Goal: Information Seeking & Learning: Compare options

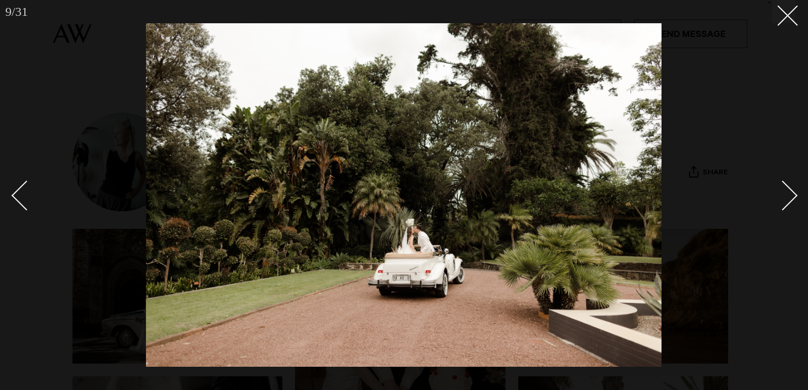
click at [790, 190] on div "Next slide" at bounding box center [783, 196] width 30 height 30
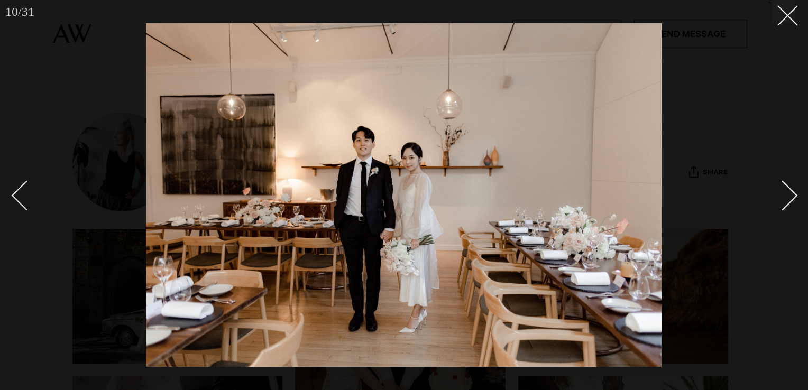
click at [790, 190] on div "Next slide" at bounding box center [783, 196] width 30 height 30
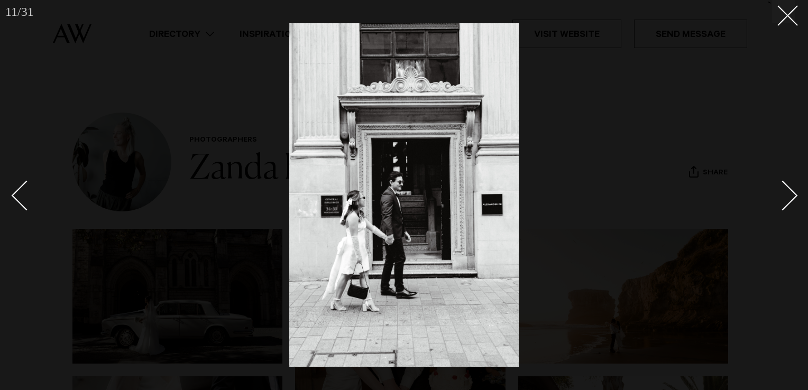
click at [790, 190] on div "Next slide" at bounding box center [783, 196] width 30 height 30
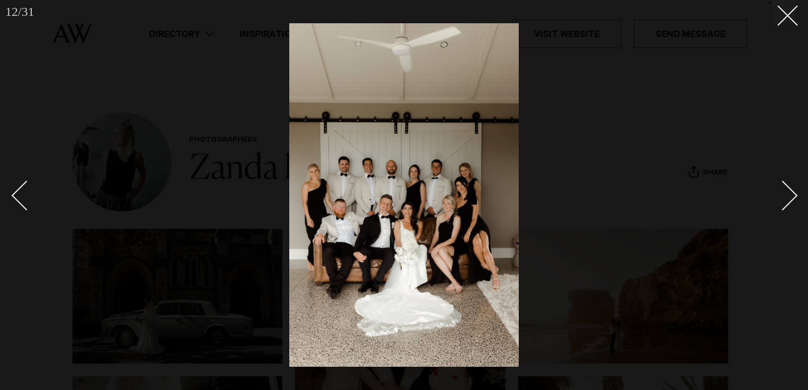
click at [790, 190] on div "Next slide" at bounding box center [783, 196] width 30 height 30
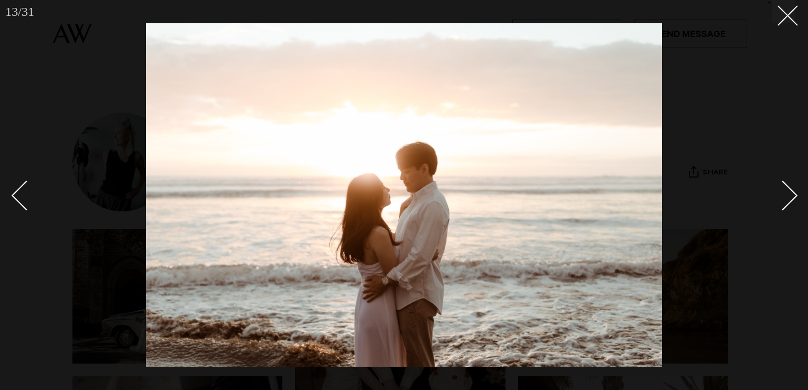
click at [790, 190] on div "Next slide" at bounding box center [783, 196] width 30 height 30
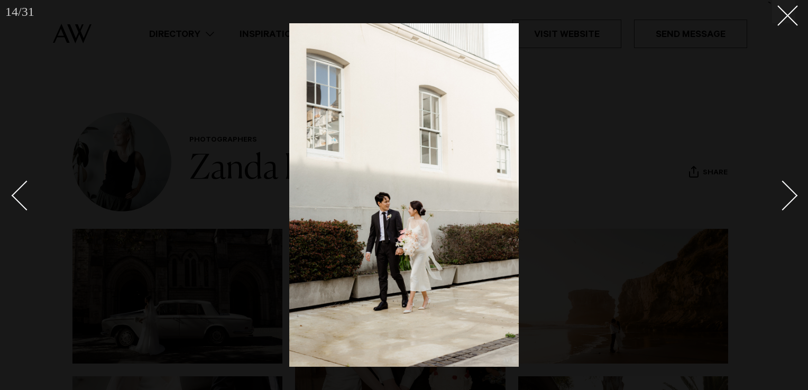
click at [790, 190] on div "Next slide" at bounding box center [783, 196] width 30 height 30
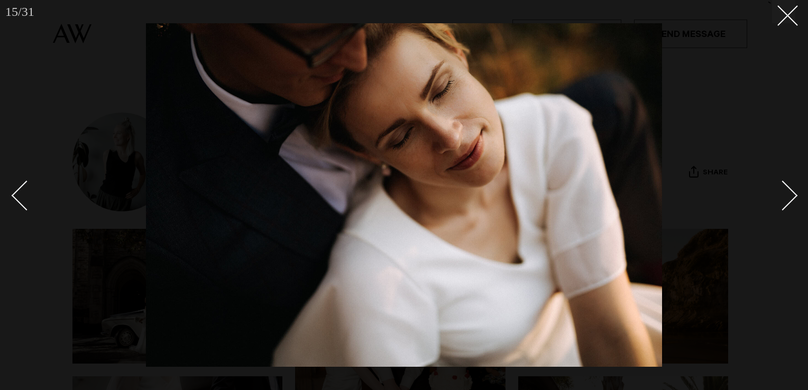
click at [790, 190] on div "Next slide" at bounding box center [783, 196] width 30 height 30
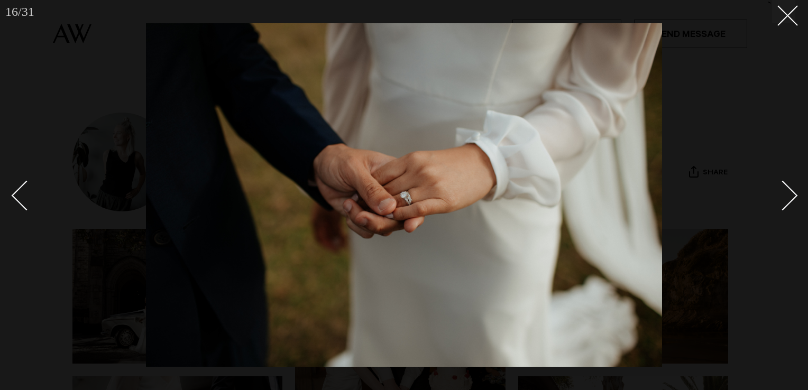
click at [790, 190] on div "Next slide" at bounding box center [783, 196] width 30 height 30
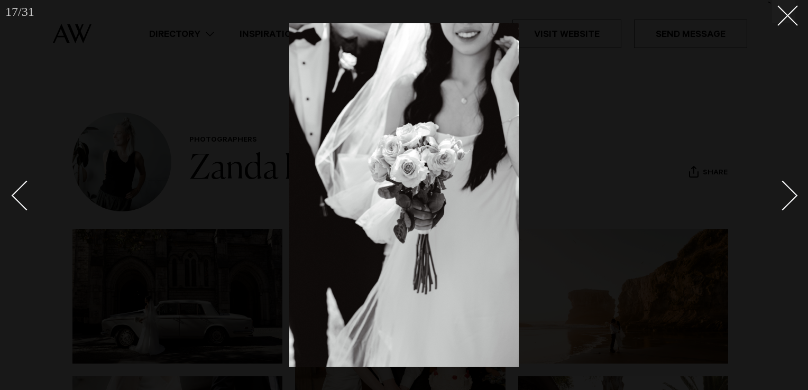
click at [790, 190] on div "Next slide" at bounding box center [783, 196] width 30 height 30
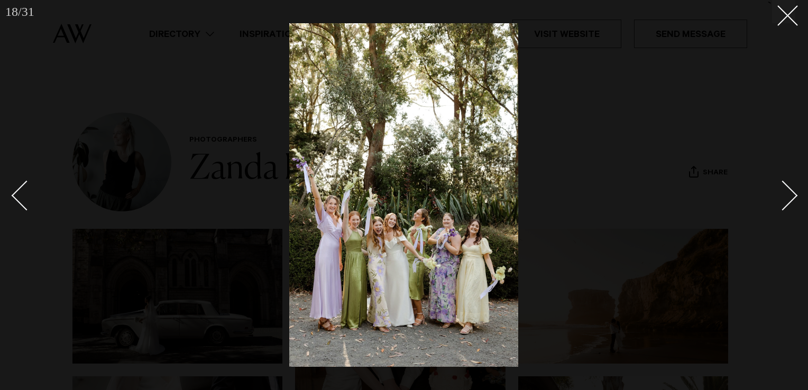
click at [790, 190] on div "Next slide" at bounding box center [783, 196] width 30 height 30
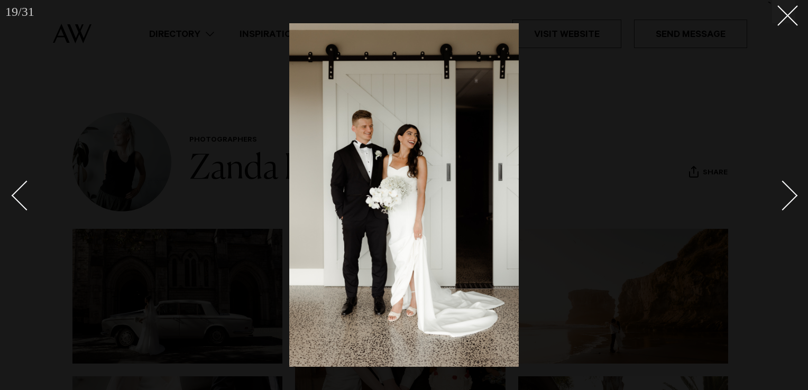
click at [790, 190] on div "Next slide" at bounding box center [783, 196] width 30 height 30
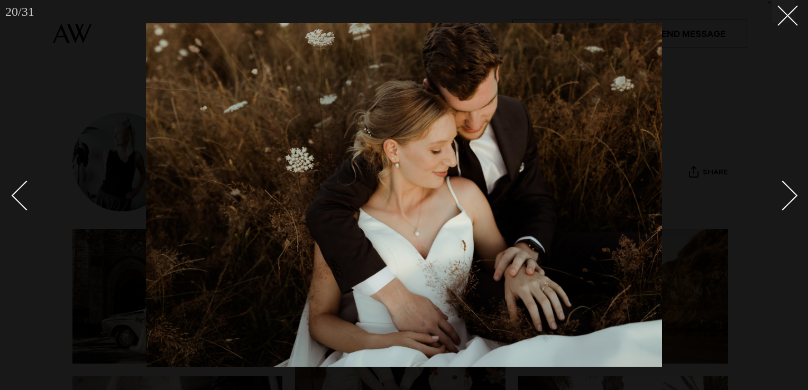
click at [790, 190] on div "Next slide" at bounding box center [783, 196] width 30 height 30
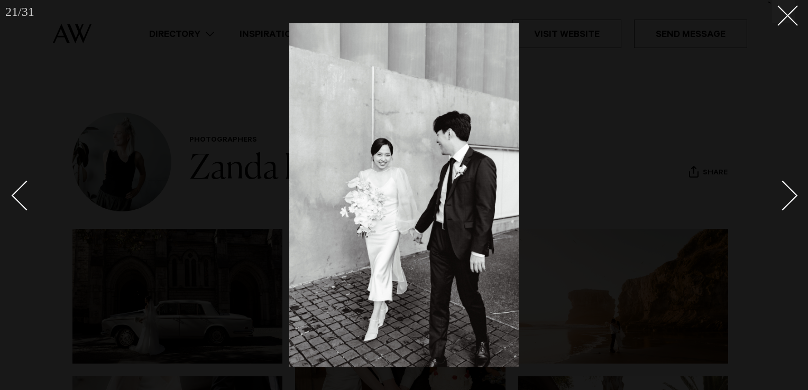
click at [790, 190] on div "Next slide" at bounding box center [783, 196] width 30 height 30
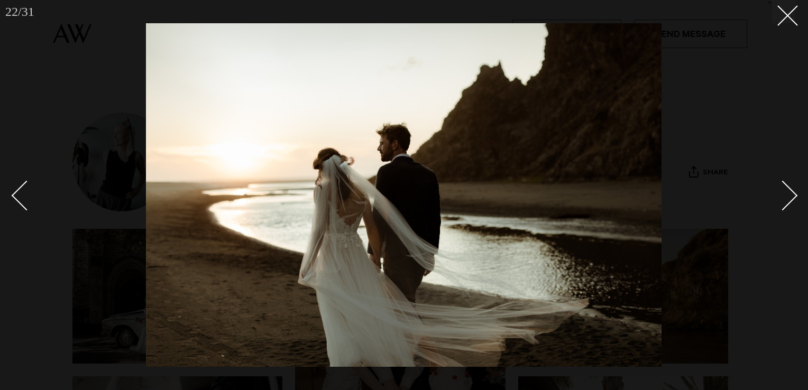
click at [790, 190] on div "Next slide" at bounding box center [783, 196] width 30 height 30
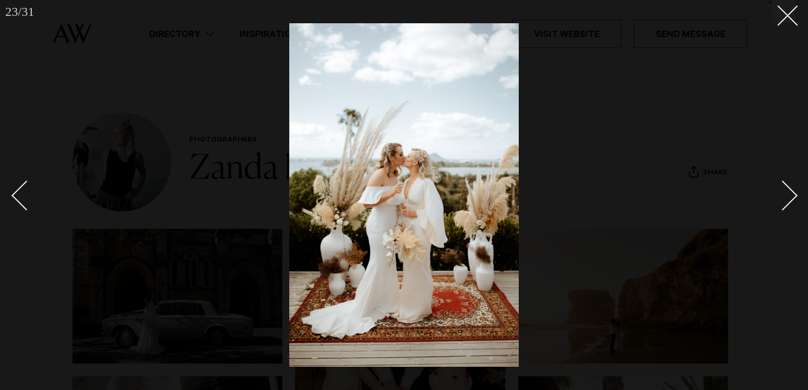
click at [790, 190] on div "Next slide" at bounding box center [783, 196] width 30 height 30
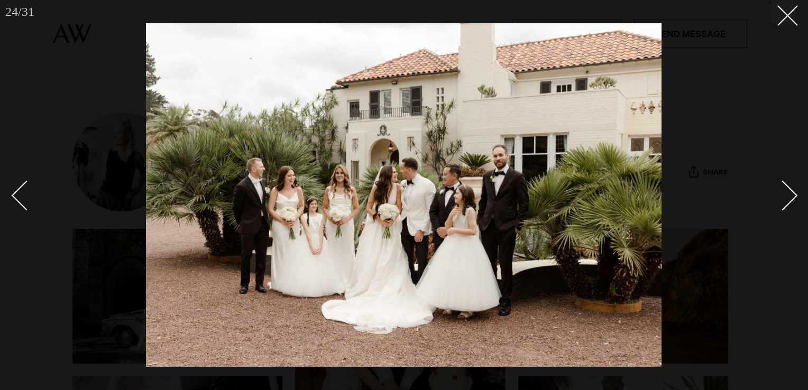
click at [790, 190] on div "Next slide" at bounding box center [783, 196] width 30 height 30
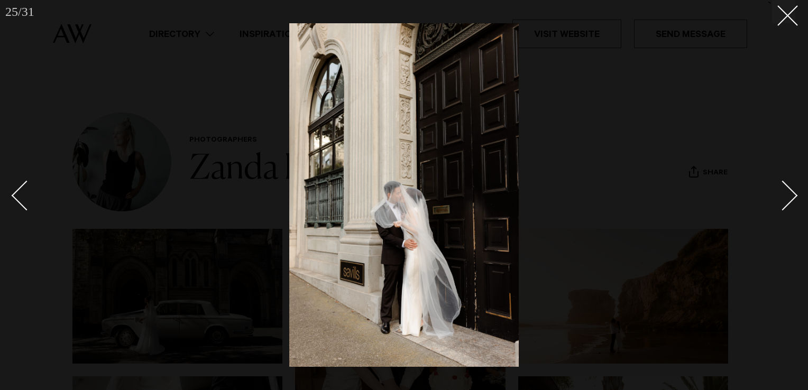
click at [790, 190] on div "Next slide" at bounding box center [783, 196] width 30 height 30
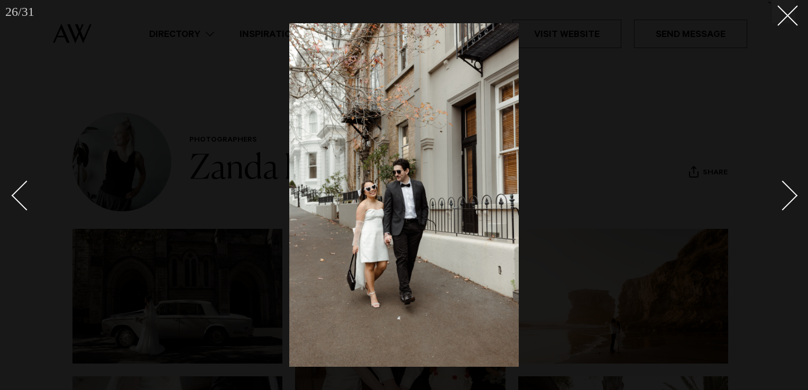
click at [790, 190] on div "Next slide" at bounding box center [783, 196] width 30 height 30
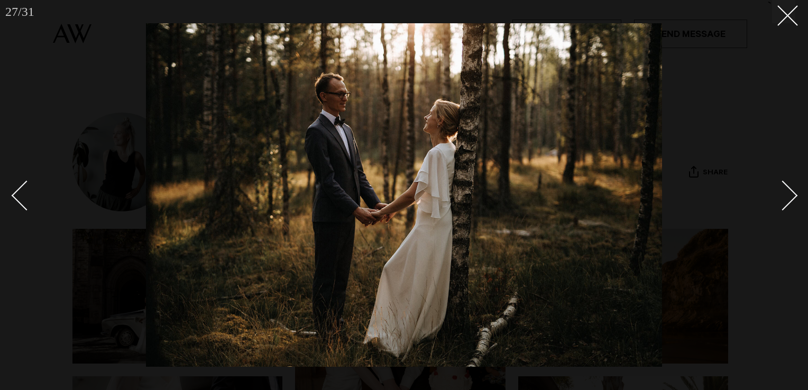
click at [790, 190] on div "Next slide" at bounding box center [783, 196] width 30 height 30
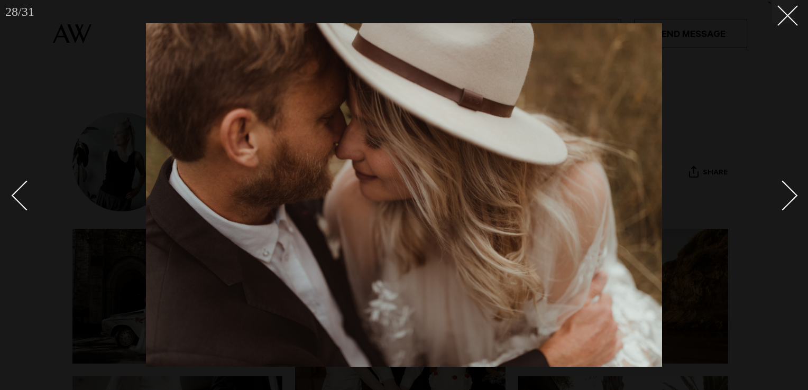
click at [789, 194] on div "Next slide" at bounding box center [783, 196] width 30 height 30
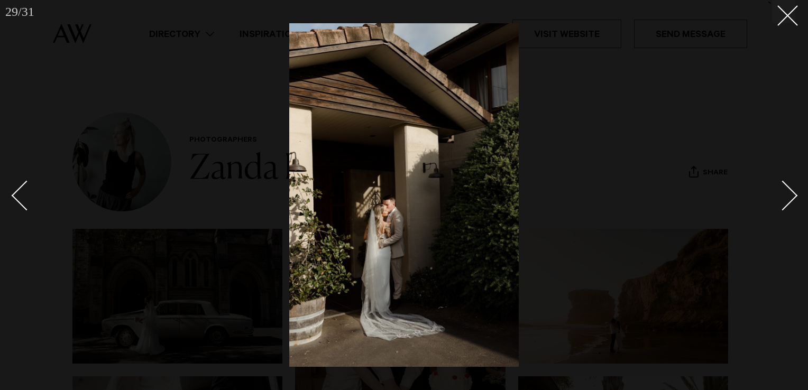
click at [789, 194] on div "Next slide" at bounding box center [783, 196] width 30 height 30
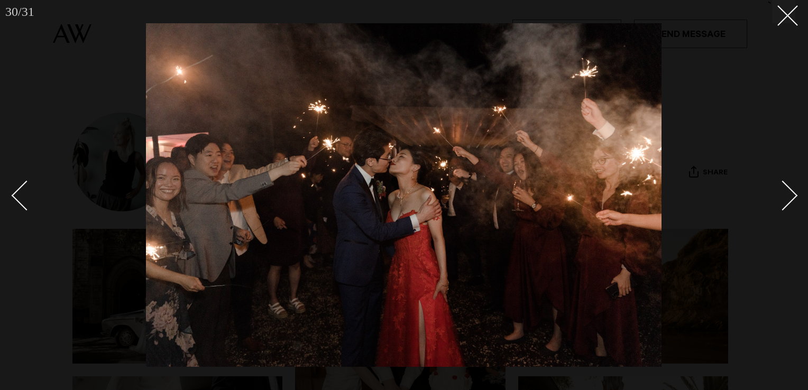
click at [789, 194] on div "Next slide" at bounding box center [783, 196] width 30 height 30
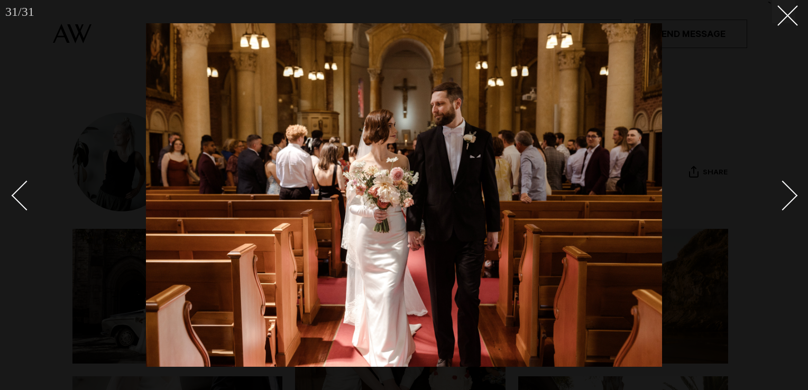
click at [789, 194] on div "Next slide" at bounding box center [783, 196] width 30 height 30
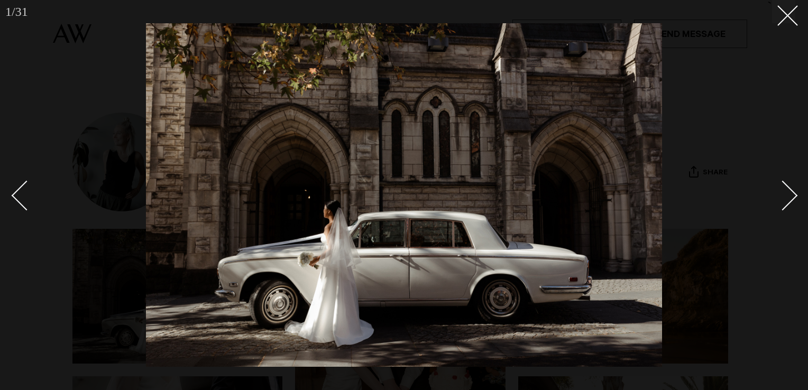
click at [789, 194] on div "Next slide" at bounding box center [783, 196] width 30 height 30
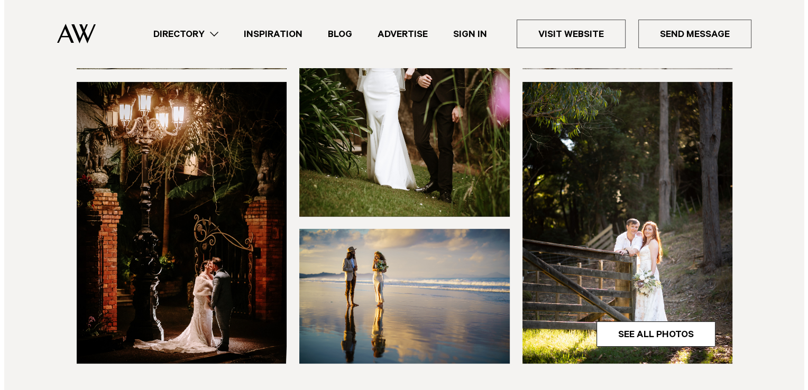
scroll to position [294, 0]
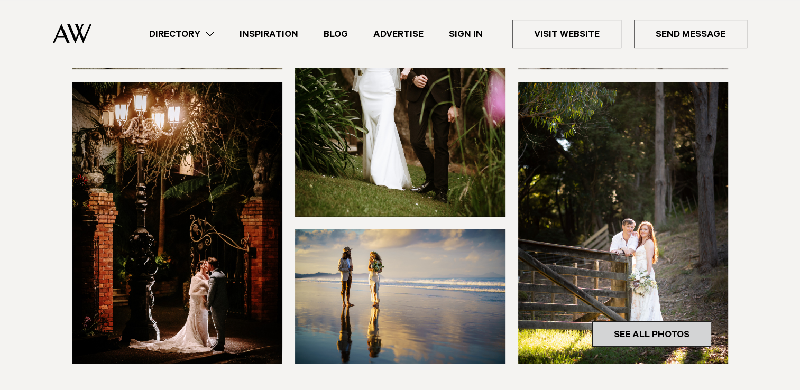
click at [679, 322] on link "See All Photos" at bounding box center [651, 334] width 119 height 25
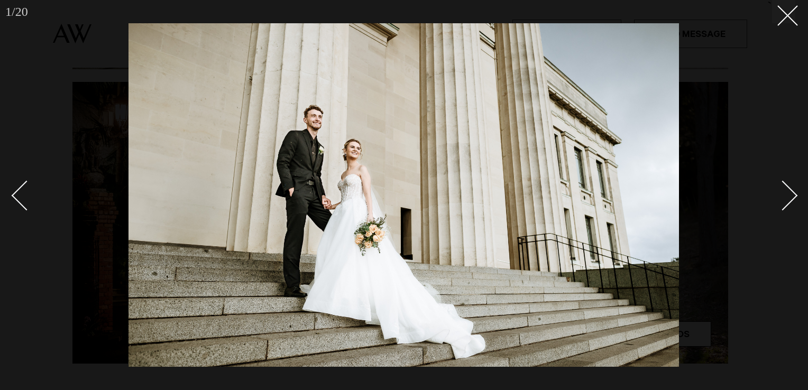
click at [788, 202] on div "Next slide" at bounding box center [783, 196] width 30 height 30
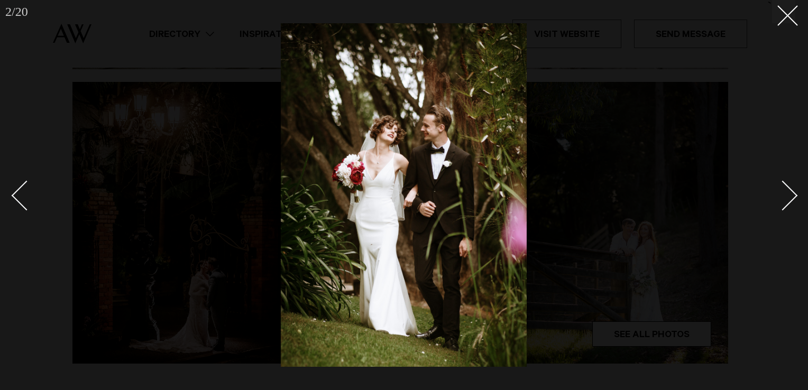
click at [788, 202] on div "Next slide" at bounding box center [783, 196] width 30 height 30
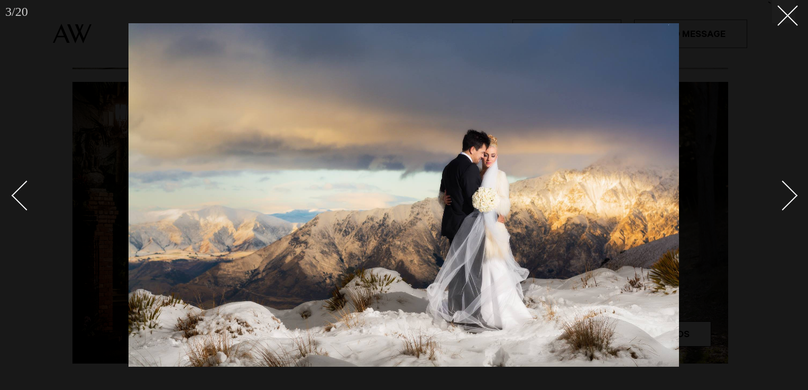
click at [788, 202] on div "Next slide" at bounding box center [783, 196] width 30 height 30
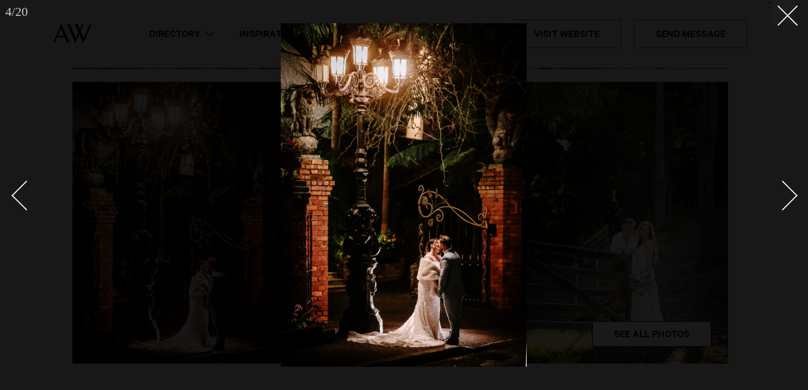
click at [788, 202] on div "Next slide" at bounding box center [783, 196] width 30 height 30
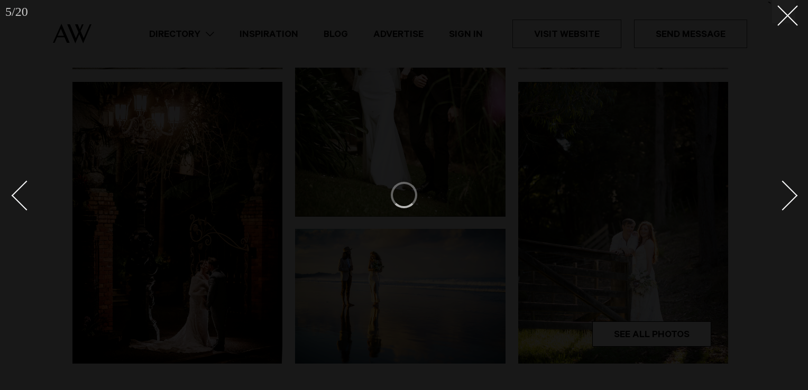
click at [788, 202] on div "Next slide" at bounding box center [783, 196] width 30 height 30
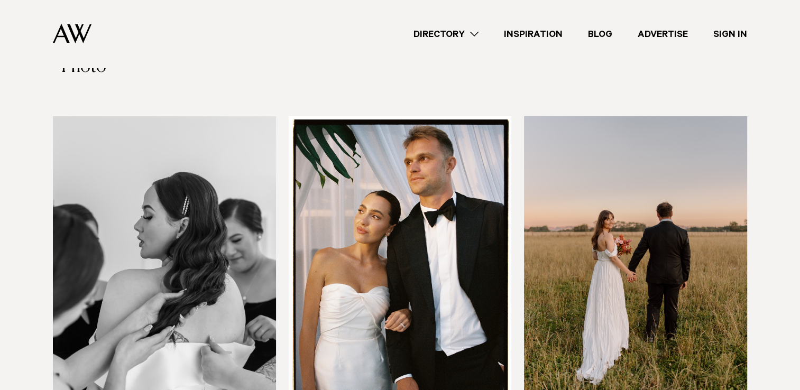
scroll to position [3522, 0]
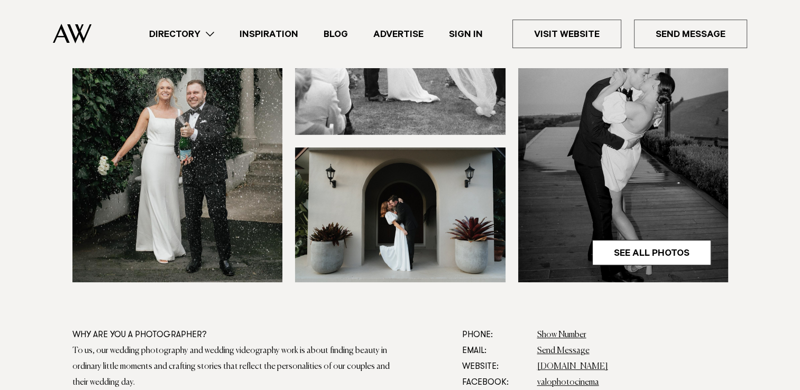
scroll to position [377, 0]
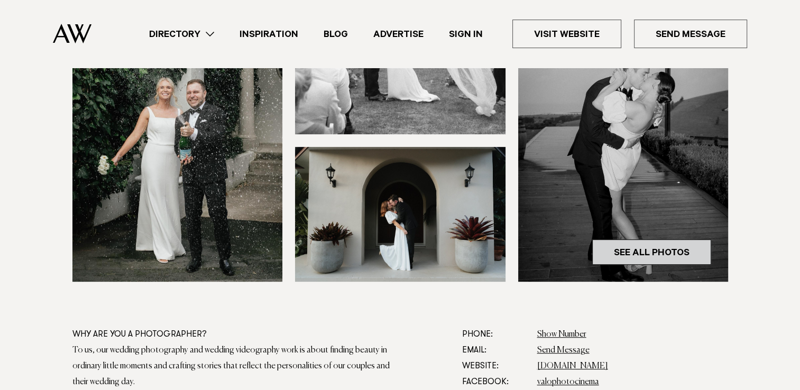
click at [632, 247] on link "See All Photos" at bounding box center [651, 252] width 119 height 25
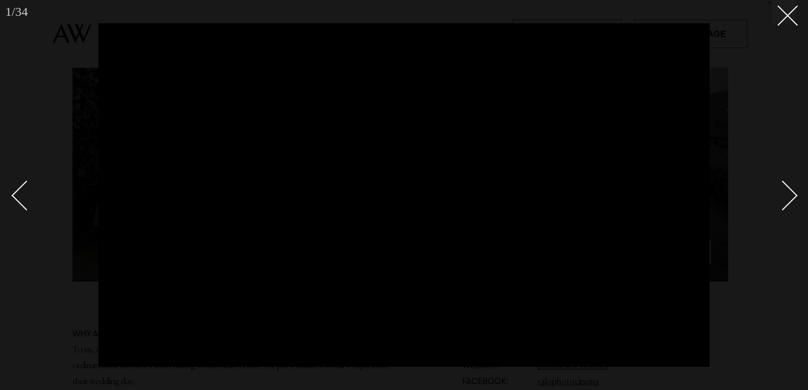
click at [787, 195] on div "Next slide" at bounding box center [783, 196] width 30 height 30
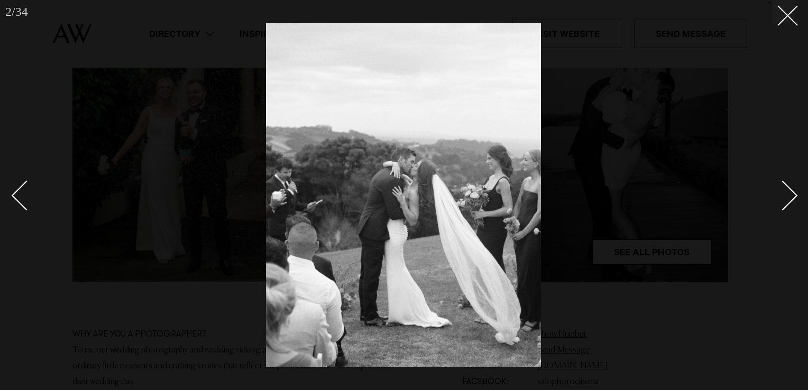
click at [787, 195] on div "Next slide" at bounding box center [783, 196] width 30 height 30
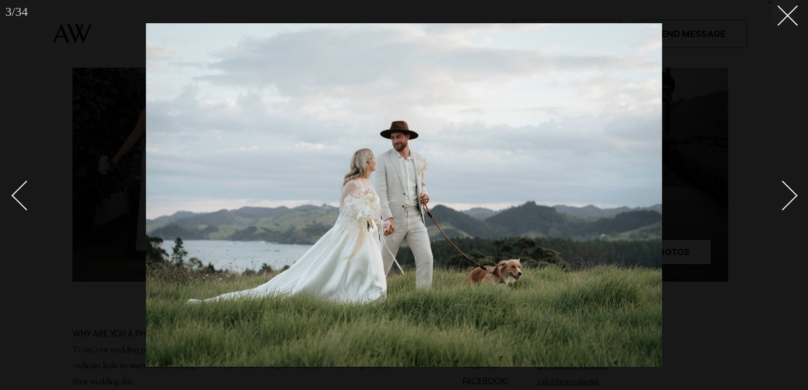
click at [787, 195] on div "Next slide" at bounding box center [783, 196] width 30 height 30
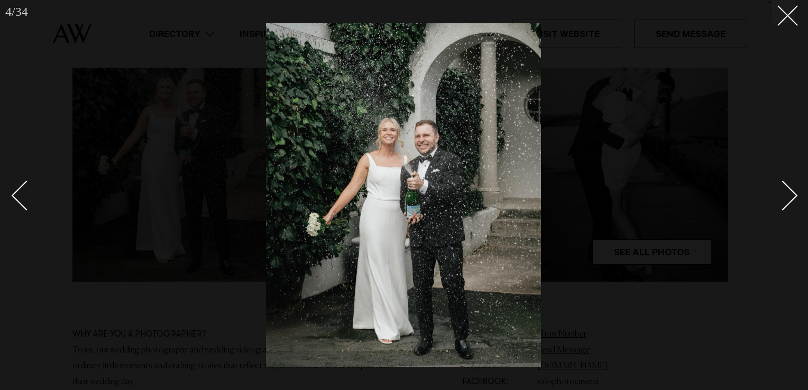
click at [787, 195] on div "Next slide" at bounding box center [783, 196] width 30 height 30
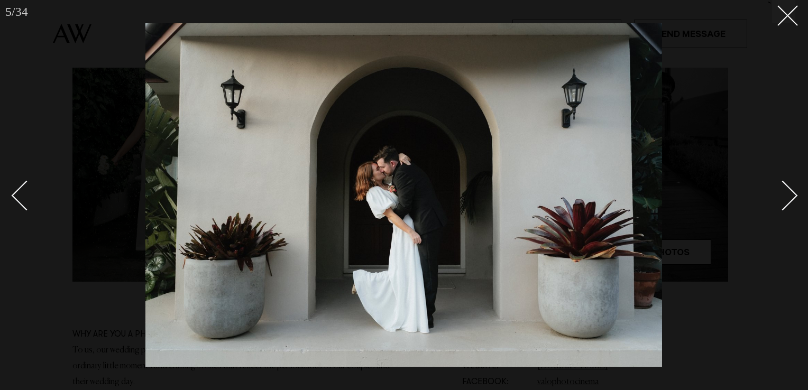
click at [787, 195] on div "Next slide" at bounding box center [783, 196] width 30 height 30
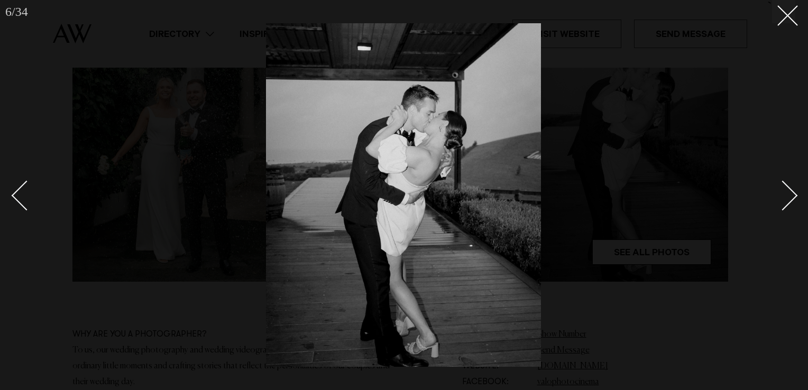
click at [787, 195] on div "Next slide" at bounding box center [783, 196] width 30 height 30
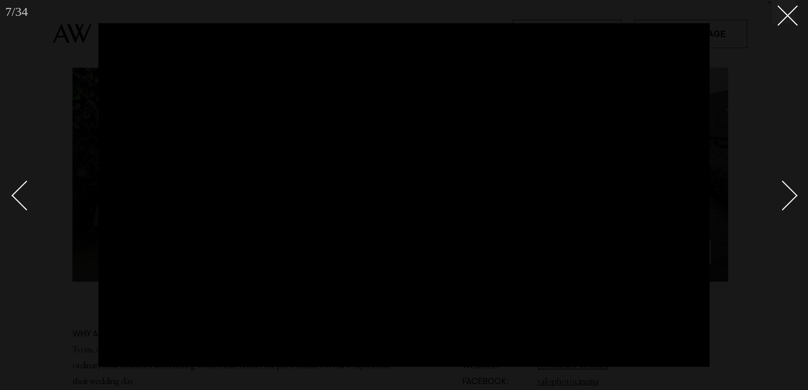
click at [787, 195] on div "Next slide" at bounding box center [783, 196] width 30 height 30
click at [787, 196] on div "Next slide" at bounding box center [783, 196] width 30 height 30
click at [789, 195] on div "Next slide" at bounding box center [783, 196] width 30 height 30
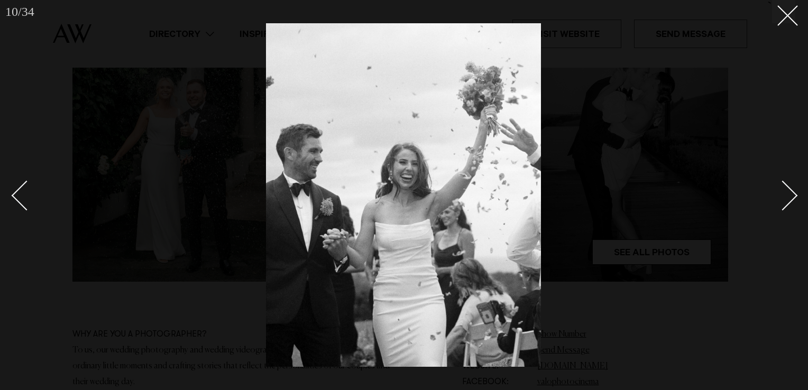
click at [789, 195] on div "Next slide" at bounding box center [783, 196] width 30 height 30
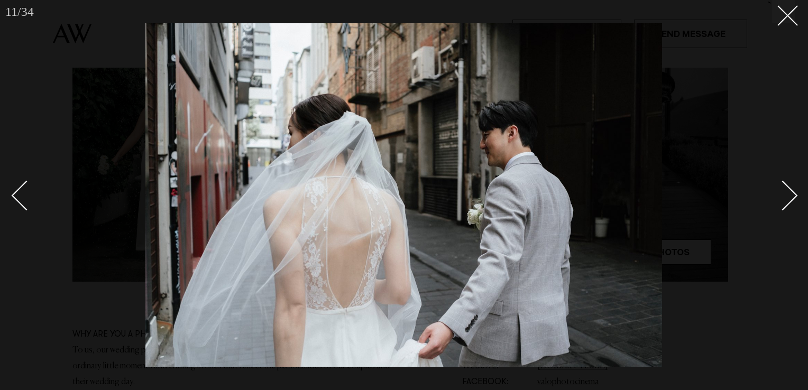
click at [789, 195] on div "Next slide" at bounding box center [783, 196] width 30 height 30
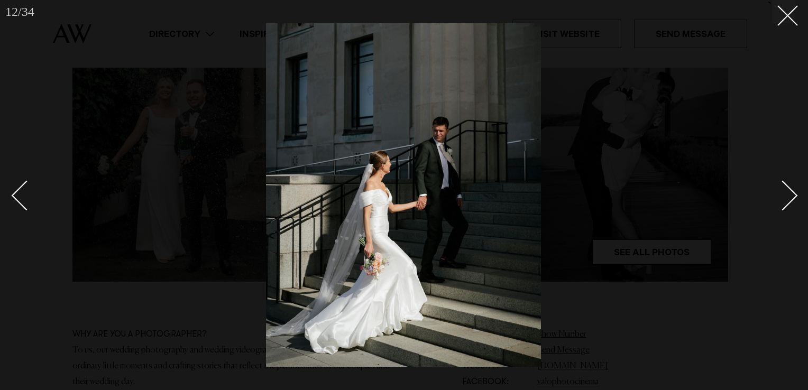
click at [789, 195] on div "Next slide" at bounding box center [783, 196] width 30 height 30
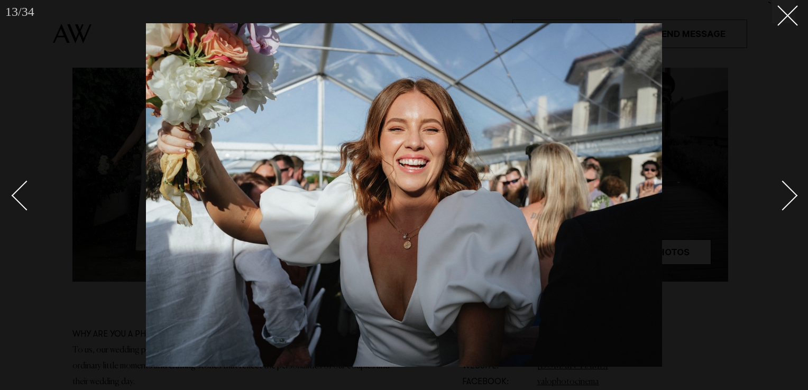
click at [789, 195] on div "Next slide" at bounding box center [783, 196] width 30 height 30
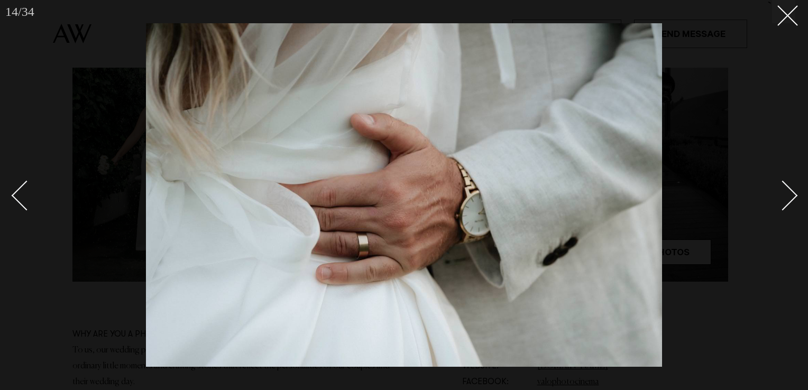
click at [789, 195] on div "Next slide" at bounding box center [783, 196] width 30 height 30
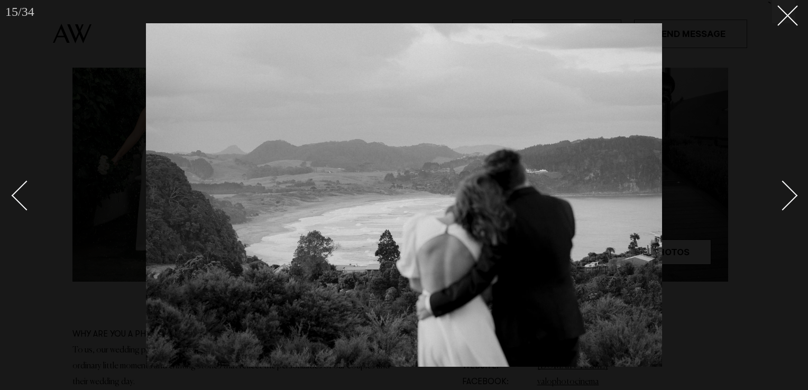
click at [789, 195] on div "Next slide" at bounding box center [783, 196] width 30 height 30
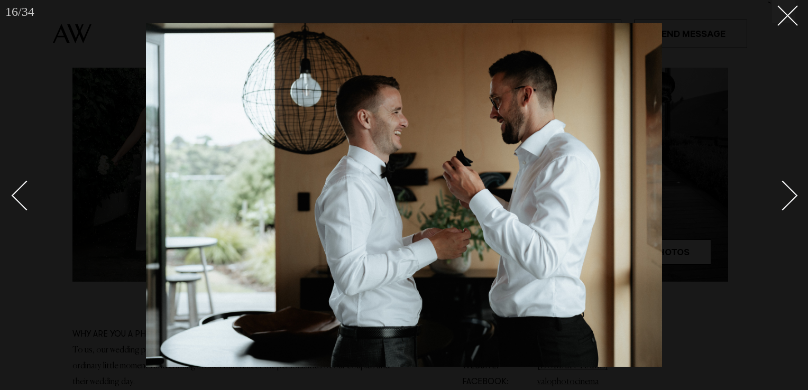
click at [789, 195] on div "Next slide" at bounding box center [783, 196] width 30 height 30
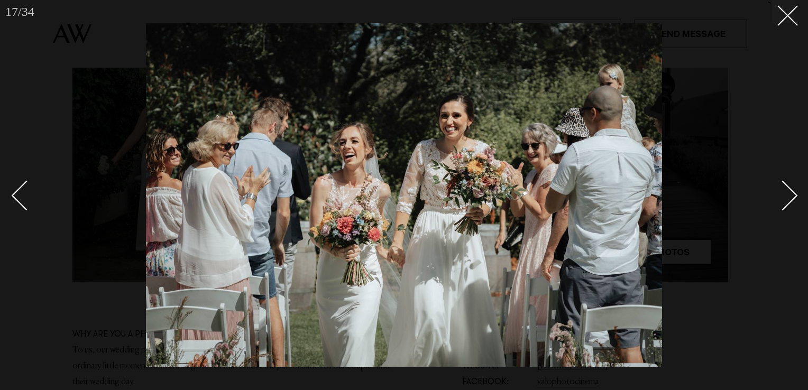
click at [789, 195] on div "Next slide" at bounding box center [783, 196] width 30 height 30
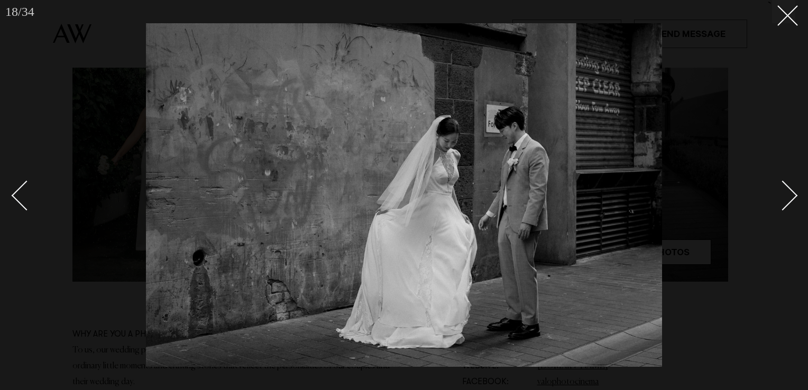
click at [789, 195] on div "Next slide" at bounding box center [783, 196] width 30 height 30
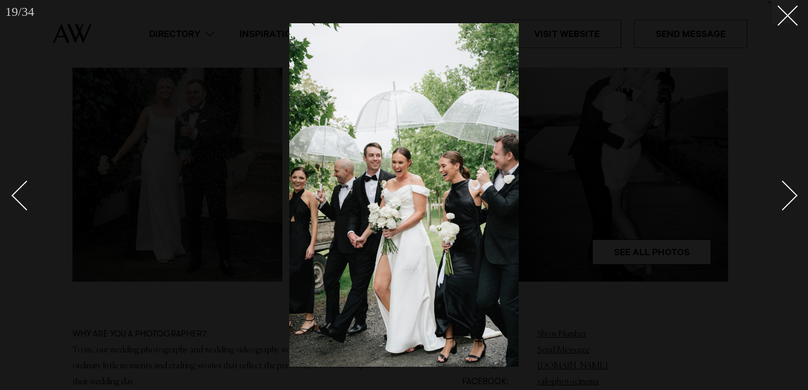
click at [789, 195] on div "Next slide" at bounding box center [783, 196] width 30 height 30
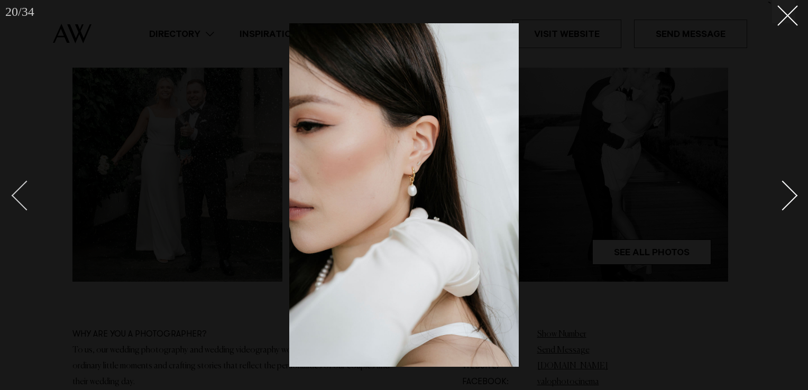
click at [25, 194] on div "Previous slide" at bounding box center [27, 196] width 30 height 30
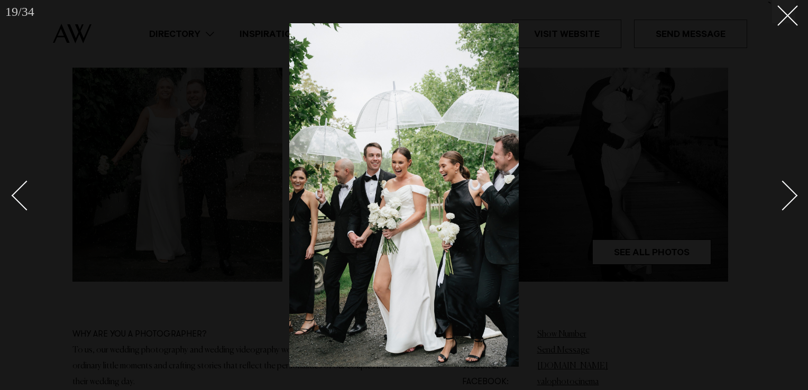
click at [789, 198] on div "Next slide" at bounding box center [783, 196] width 30 height 30
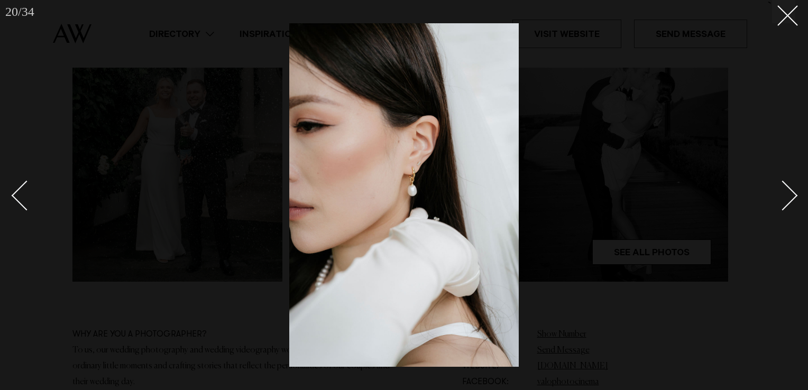
click at [789, 198] on div "Next slide" at bounding box center [783, 196] width 30 height 30
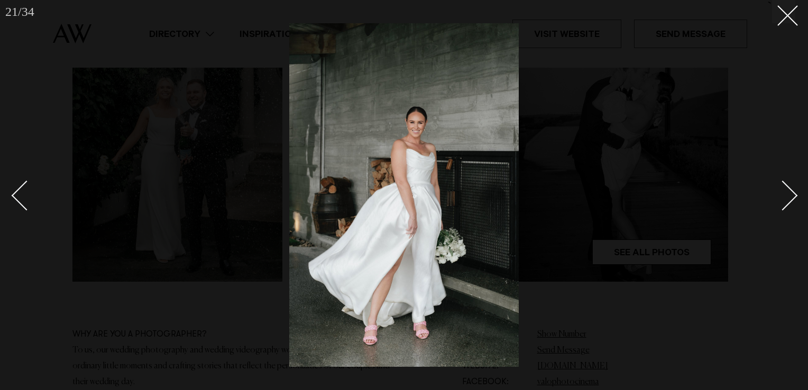
click at [789, 198] on div "Next slide" at bounding box center [783, 196] width 30 height 30
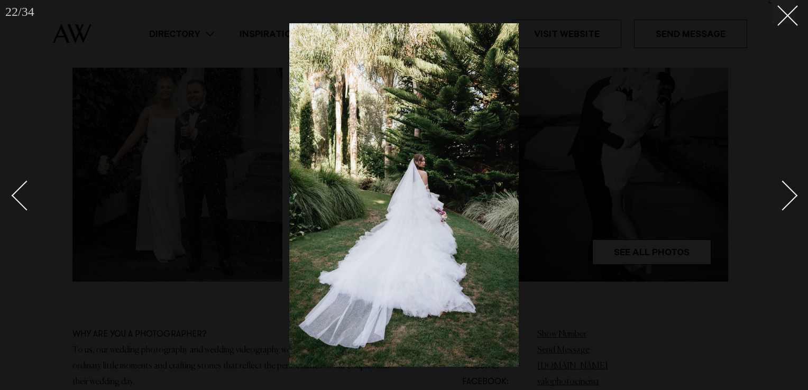
click at [789, 198] on div "Next slide" at bounding box center [783, 196] width 30 height 30
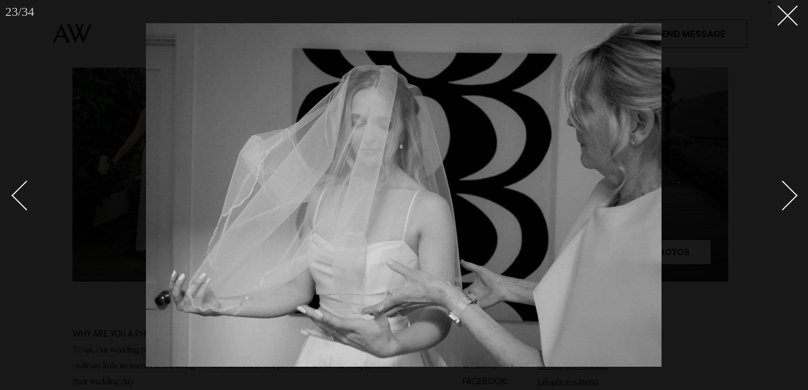
click at [789, 198] on div "Next slide" at bounding box center [783, 196] width 30 height 30
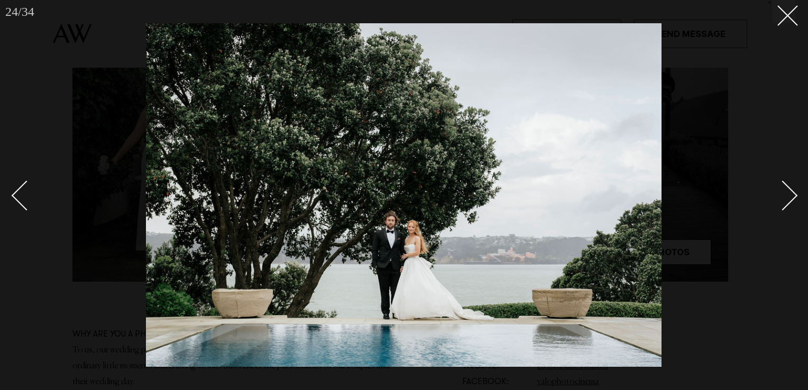
click at [789, 198] on div "Next slide" at bounding box center [783, 196] width 30 height 30
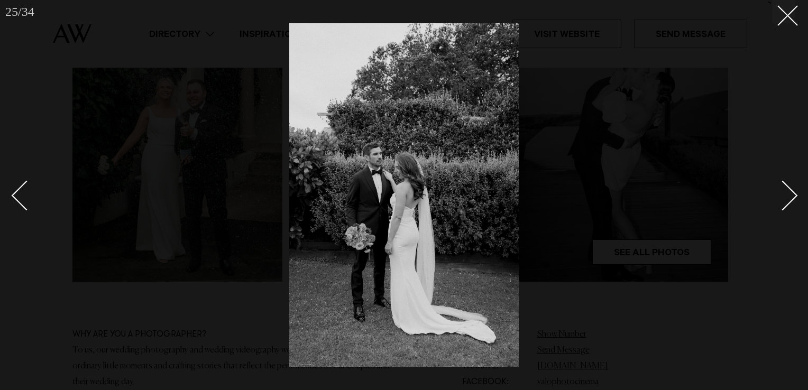
click at [789, 198] on div "Next slide" at bounding box center [783, 196] width 30 height 30
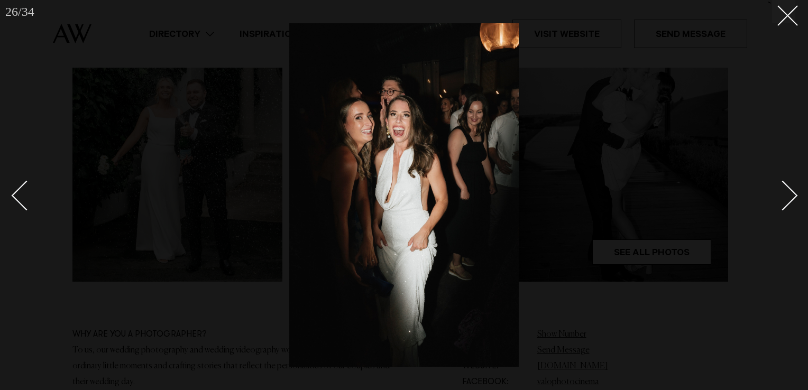
click at [789, 198] on div "Next slide" at bounding box center [783, 196] width 30 height 30
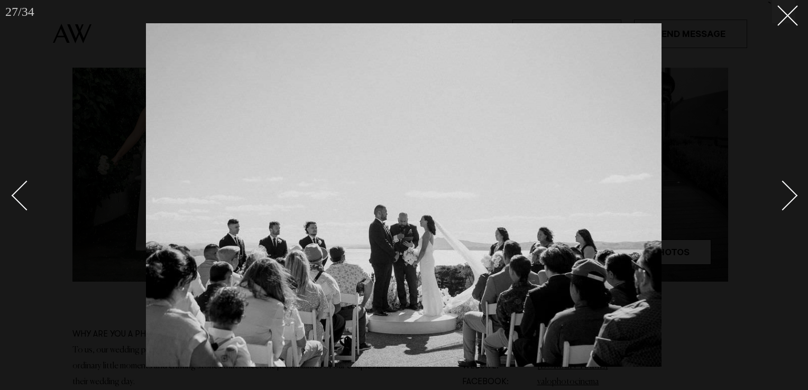
click at [789, 198] on div "Next slide" at bounding box center [783, 196] width 30 height 30
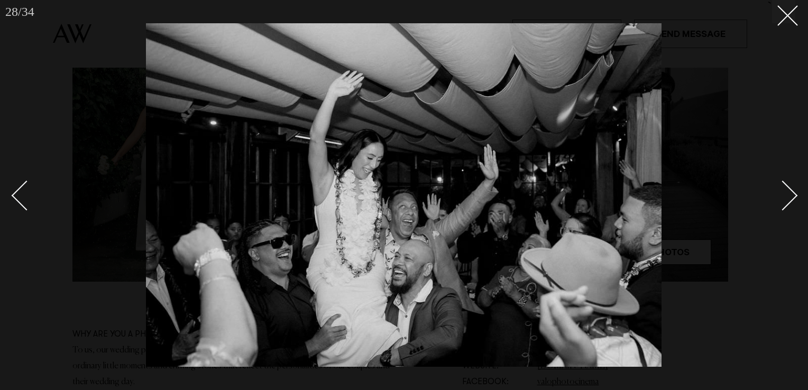
click at [789, 198] on div "Next slide" at bounding box center [783, 196] width 30 height 30
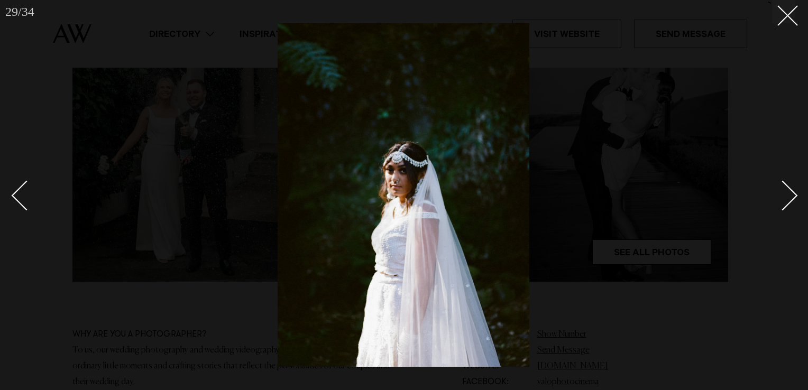
click at [789, 198] on div "Next slide" at bounding box center [783, 196] width 30 height 30
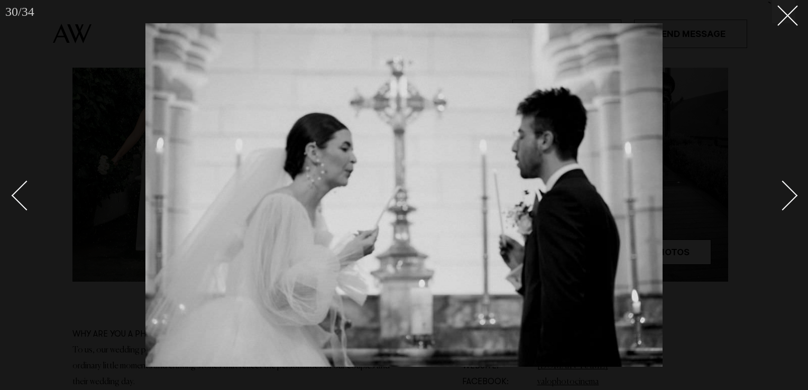
click at [789, 198] on div "Next slide" at bounding box center [783, 196] width 30 height 30
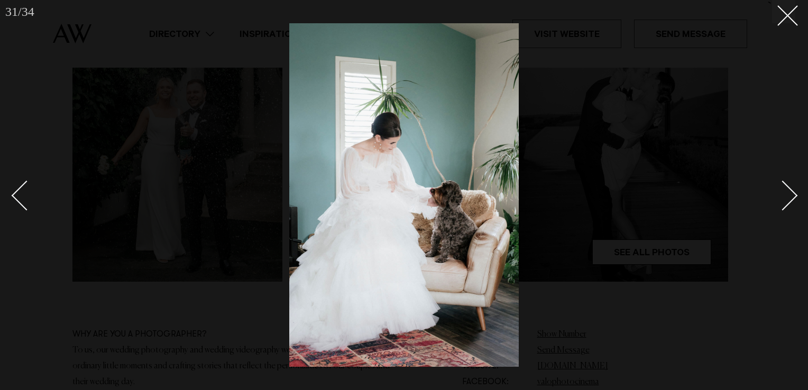
click at [789, 198] on div "Next slide" at bounding box center [783, 196] width 30 height 30
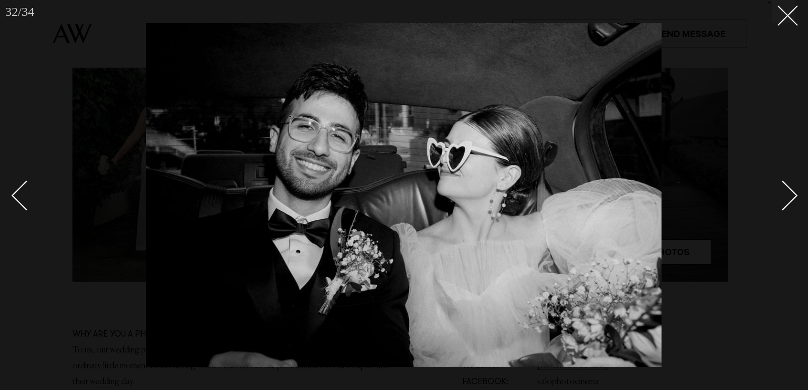
click at [789, 198] on div "Next slide" at bounding box center [783, 196] width 30 height 30
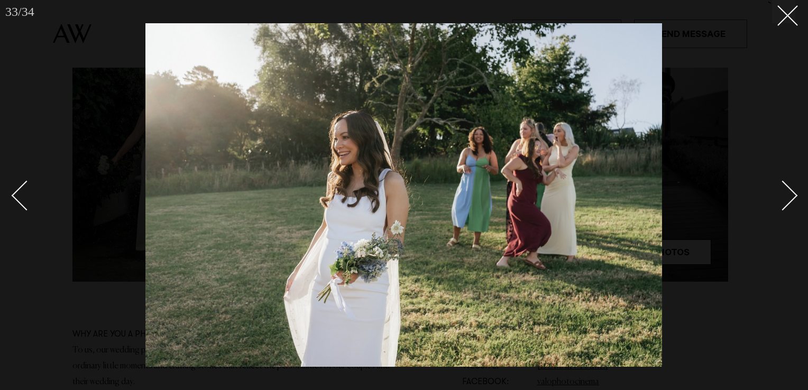
click at [789, 198] on div "Next slide" at bounding box center [783, 196] width 30 height 30
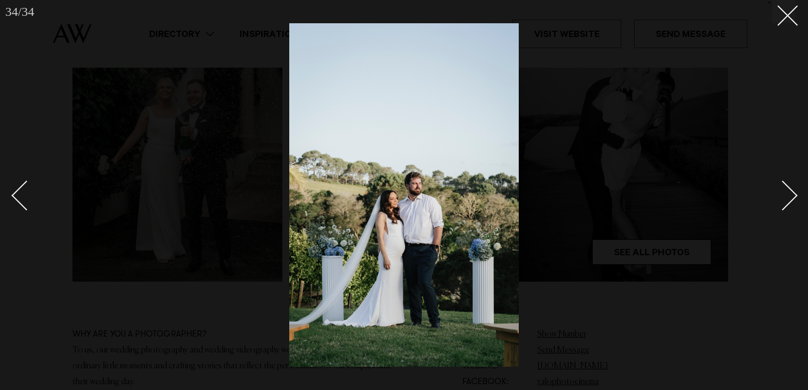
click at [789, 198] on div "Next slide" at bounding box center [783, 196] width 30 height 30
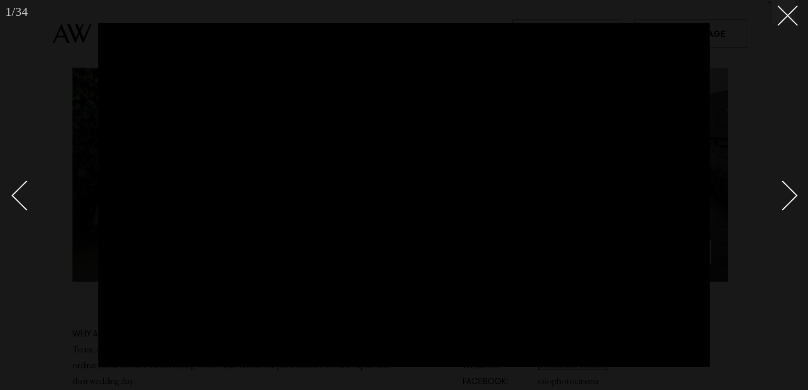
click at [789, 198] on div "Next slide" at bounding box center [783, 196] width 30 height 30
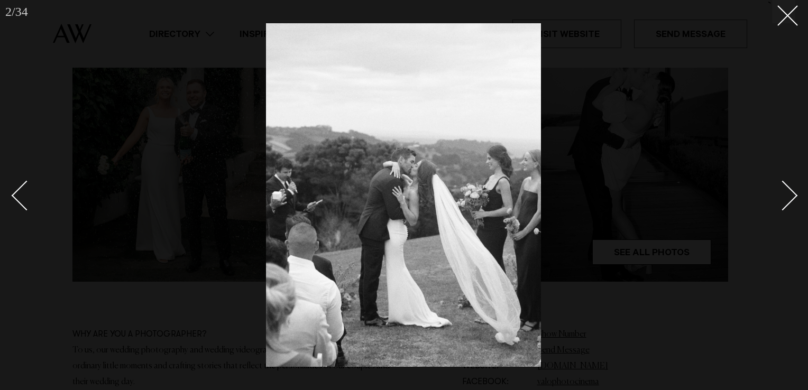
click at [789, 198] on div "Next slide" at bounding box center [783, 196] width 30 height 30
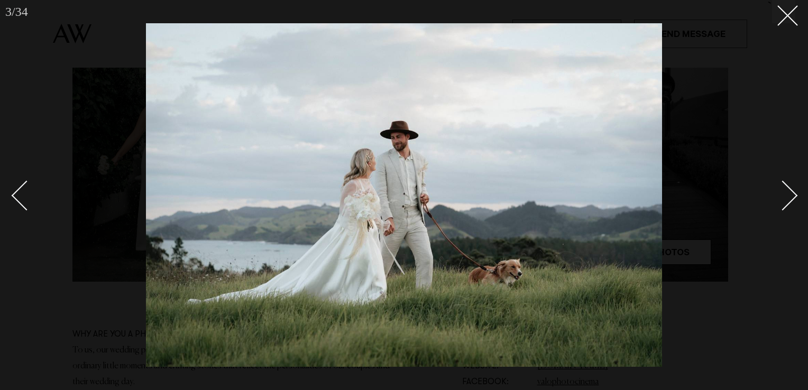
click at [789, 198] on div "Next slide" at bounding box center [783, 196] width 30 height 30
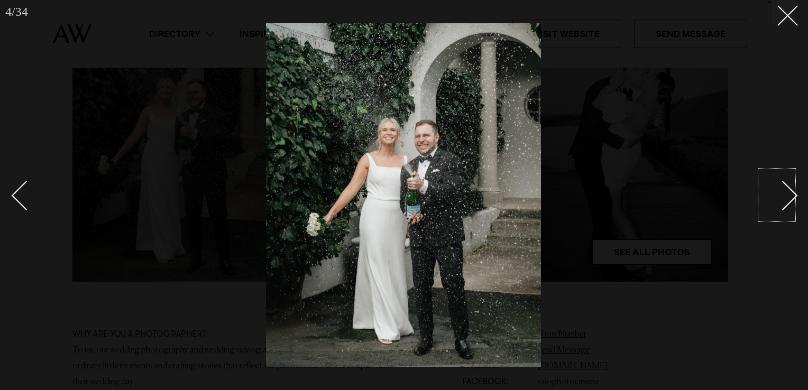
click at [611, 122] on div at bounding box center [404, 195] width 808 height 390
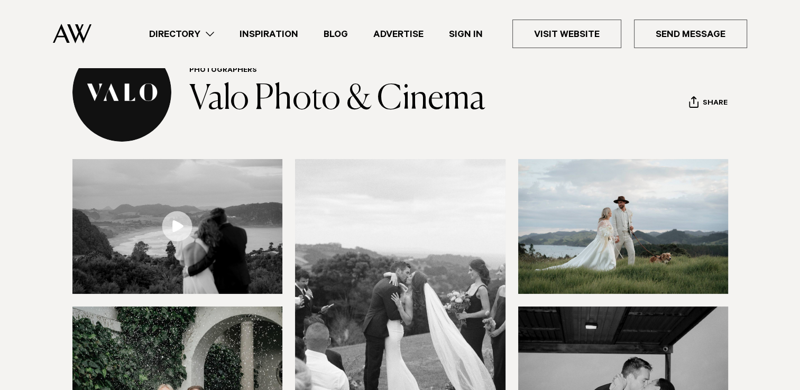
scroll to position [38, 0]
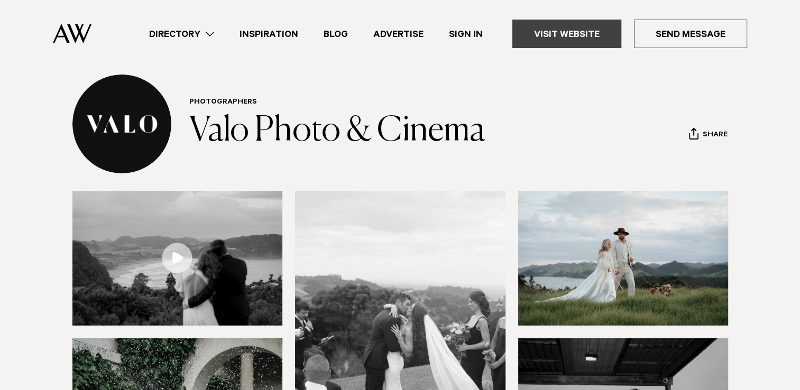
click at [588, 40] on link "Visit Website" at bounding box center [567, 34] width 109 height 29
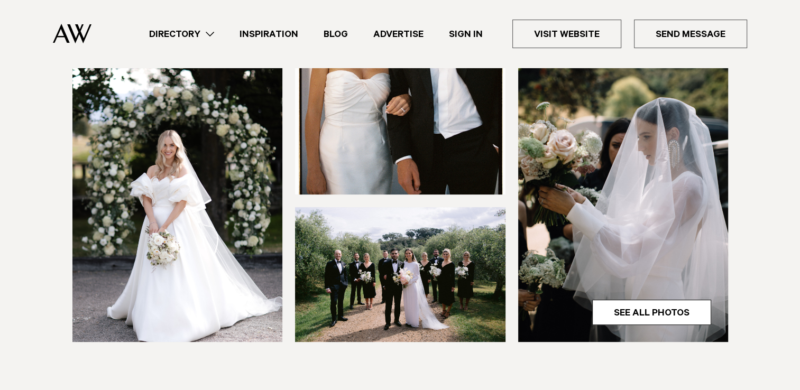
scroll to position [317, 0]
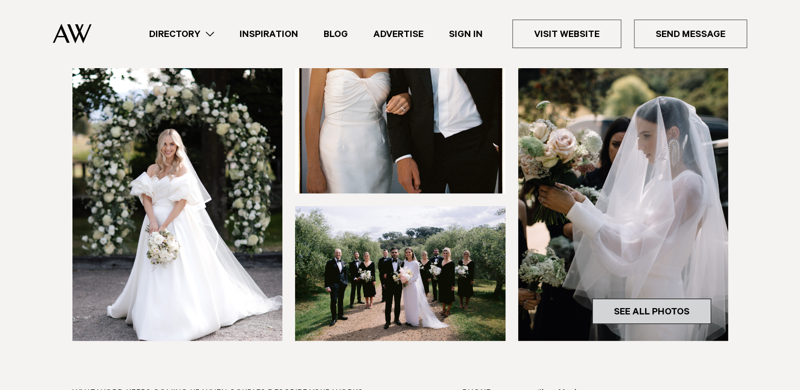
click at [644, 305] on link "See All Photos" at bounding box center [651, 311] width 119 height 25
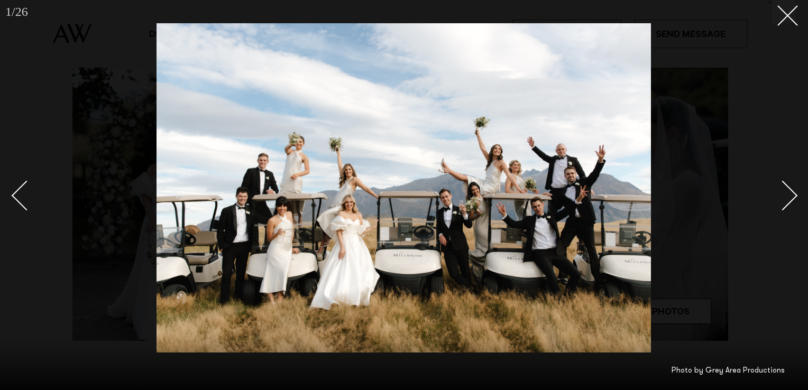
click at [787, 191] on div "Next slide" at bounding box center [783, 196] width 30 height 30
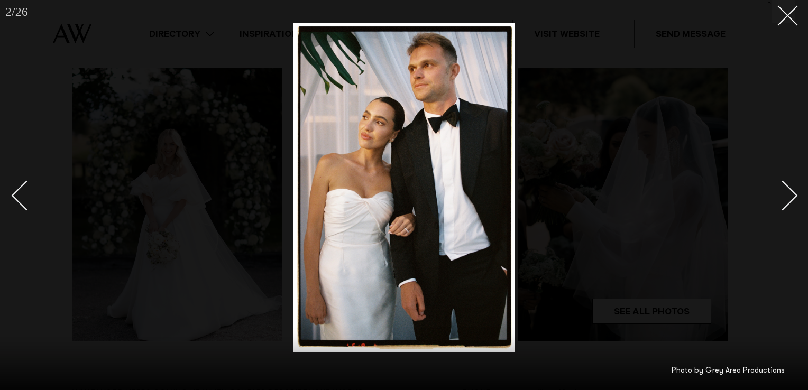
click at [787, 191] on div "Next slide" at bounding box center [783, 196] width 30 height 30
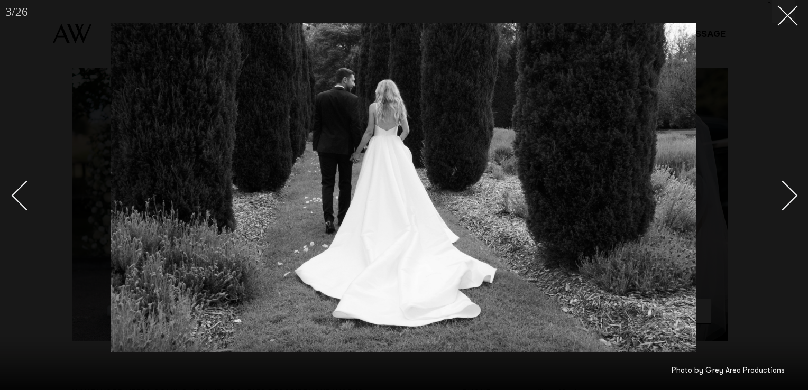
click at [787, 191] on div "Next slide" at bounding box center [783, 196] width 30 height 30
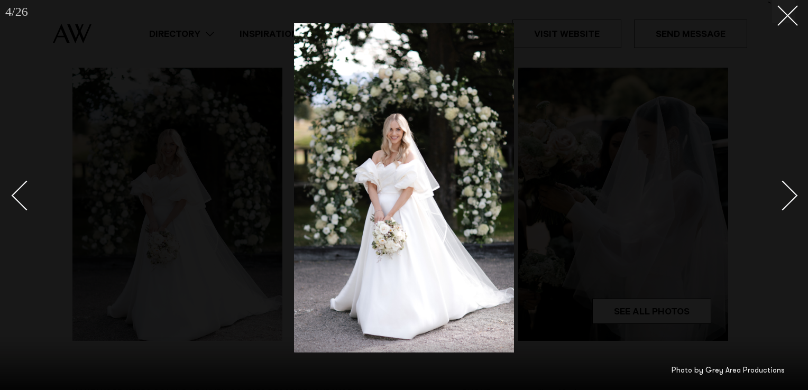
click at [787, 191] on div "Next slide" at bounding box center [783, 196] width 30 height 30
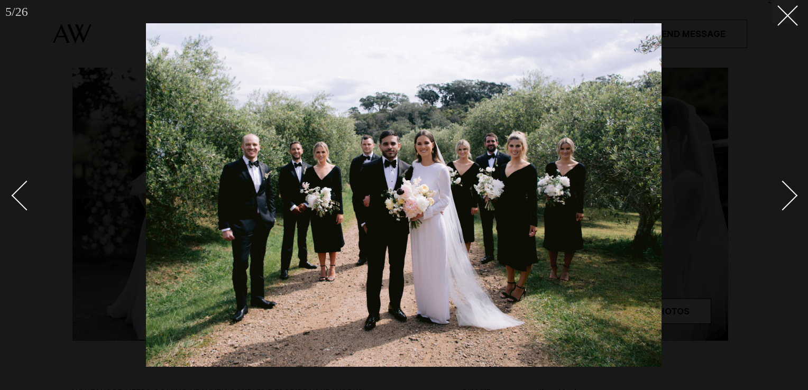
click at [787, 191] on div "Next slide" at bounding box center [783, 196] width 30 height 30
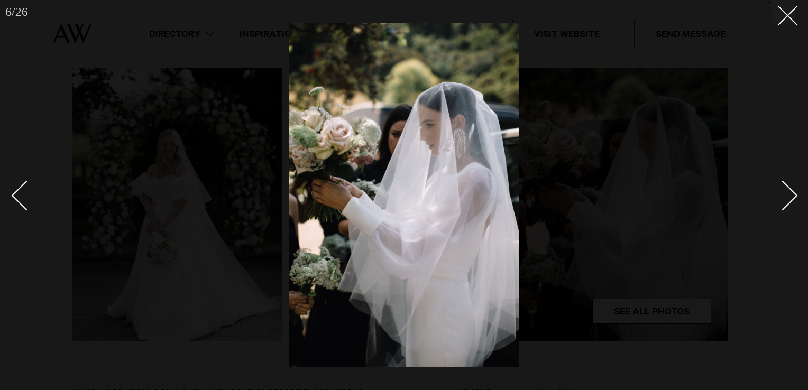
click at [787, 191] on div "Next slide" at bounding box center [783, 196] width 30 height 30
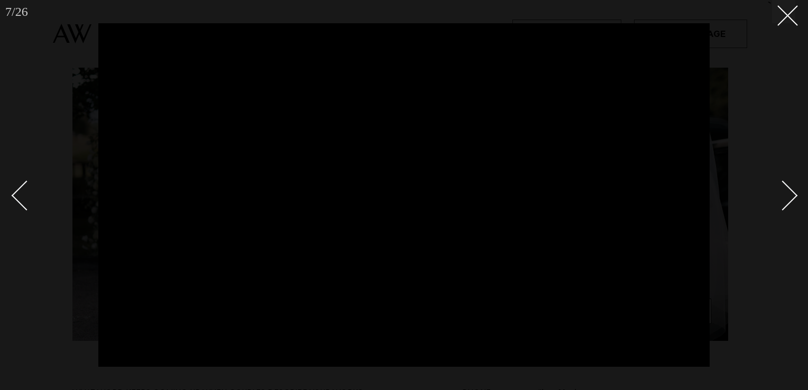
click at [789, 194] on div "Next slide" at bounding box center [783, 196] width 30 height 30
click at [793, 195] on div "Next slide" at bounding box center [783, 196] width 30 height 30
click at [793, 194] on div "Next slide" at bounding box center [783, 196] width 30 height 30
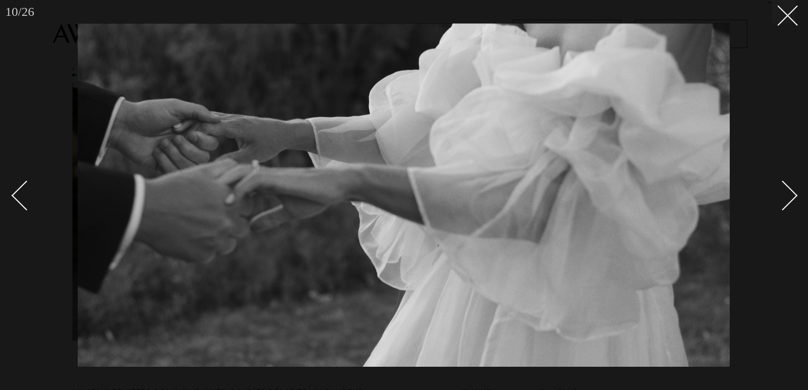
click at [793, 194] on div "Next slide" at bounding box center [783, 196] width 30 height 30
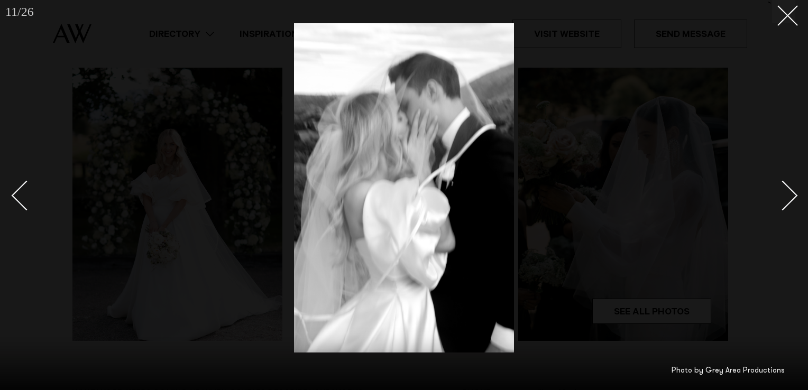
click at [793, 194] on div "Next slide" at bounding box center [783, 196] width 30 height 30
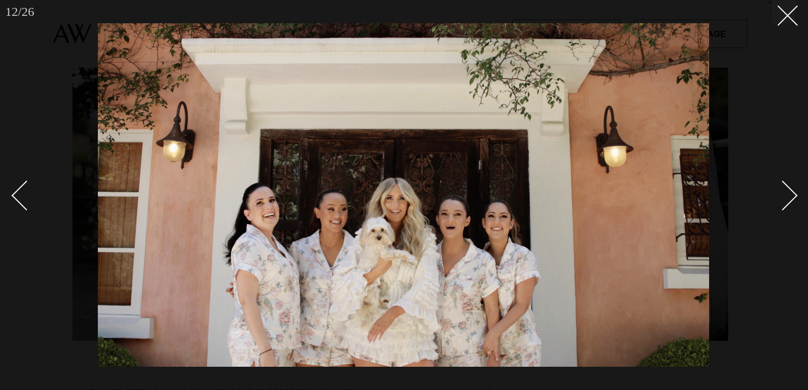
click at [793, 194] on div "Next slide" at bounding box center [783, 196] width 30 height 30
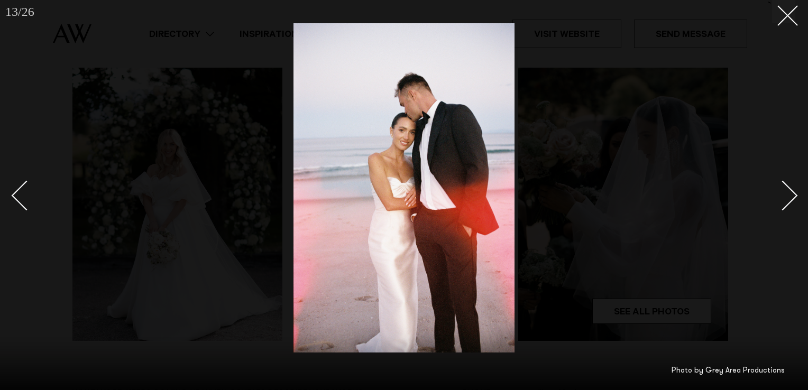
click at [793, 194] on div "Next slide" at bounding box center [783, 196] width 30 height 30
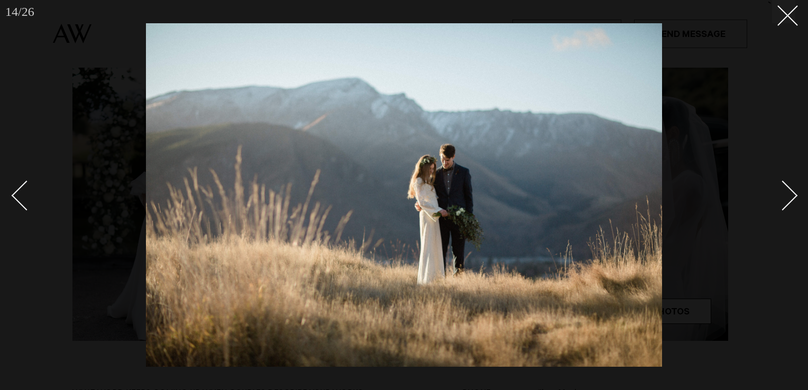
click at [793, 194] on div "Next slide" at bounding box center [783, 196] width 30 height 30
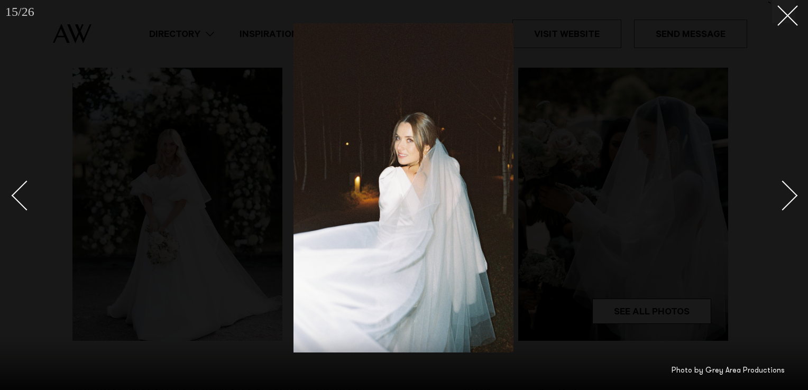
click at [793, 194] on div "Next slide" at bounding box center [783, 196] width 30 height 30
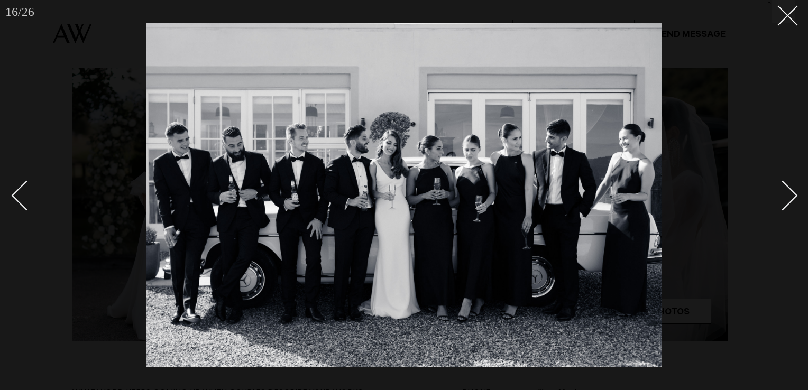
click at [793, 194] on div "Next slide" at bounding box center [783, 196] width 30 height 30
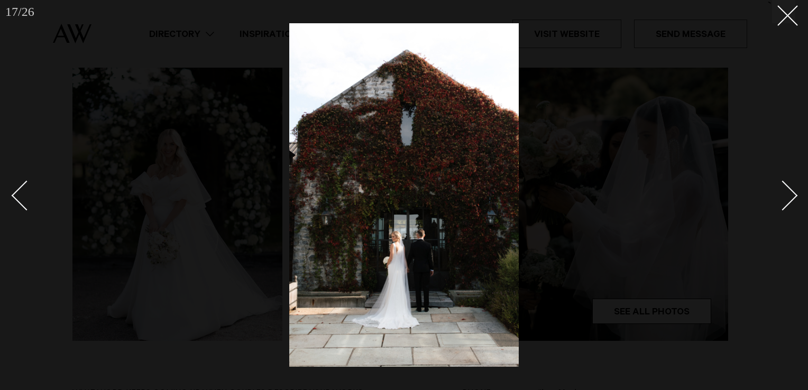
click at [793, 194] on div "Next slide" at bounding box center [783, 196] width 30 height 30
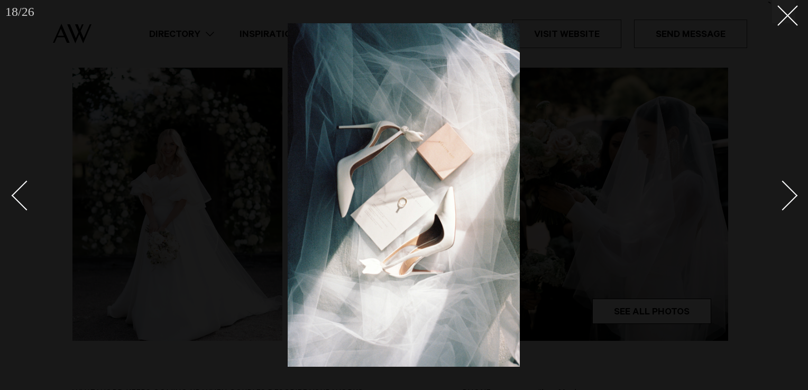
click at [793, 194] on div "Next slide" at bounding box center [783, 196] width 30 height 30
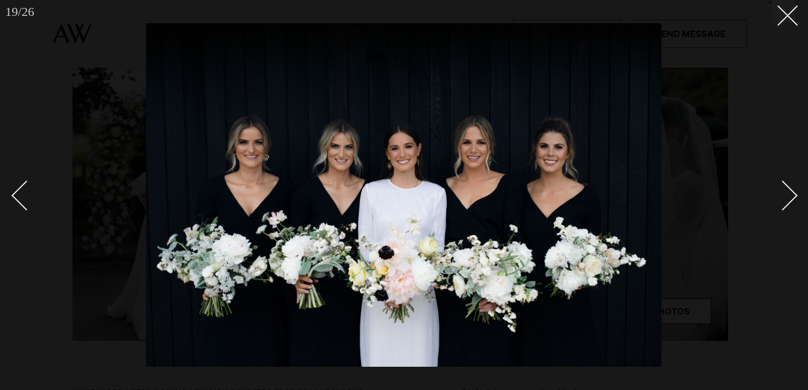
click at [793, 194] on div "Next slide" at bounding box center [783, 196] width 30 height 30
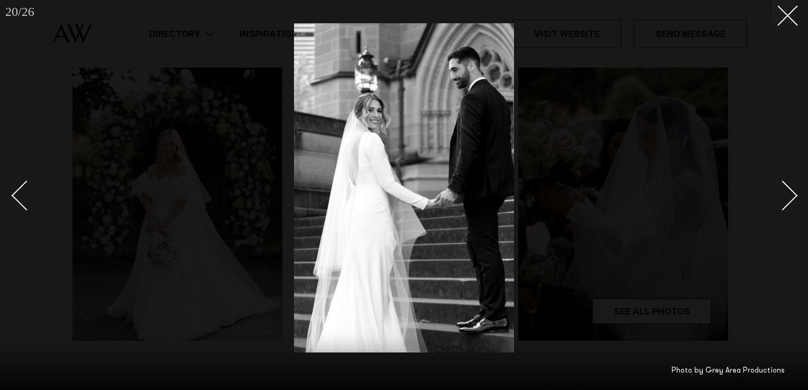
click at [793, 194] on div "Next slide" at bounding box center [783, 196] width 30 height 30
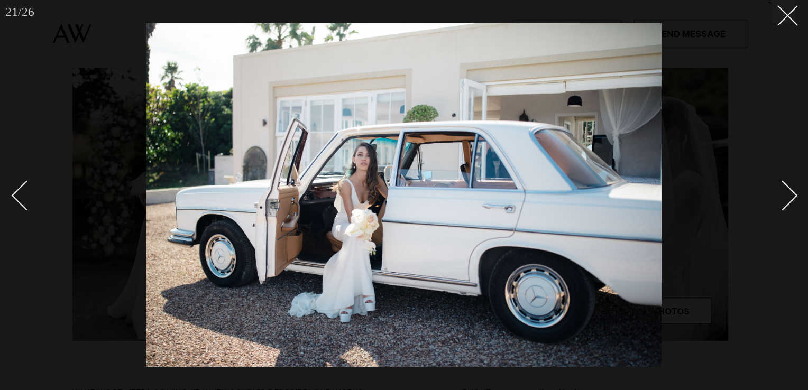
click at [793, 194] on div "Next slide" at bounding box center [783, 196] width 30 height 30
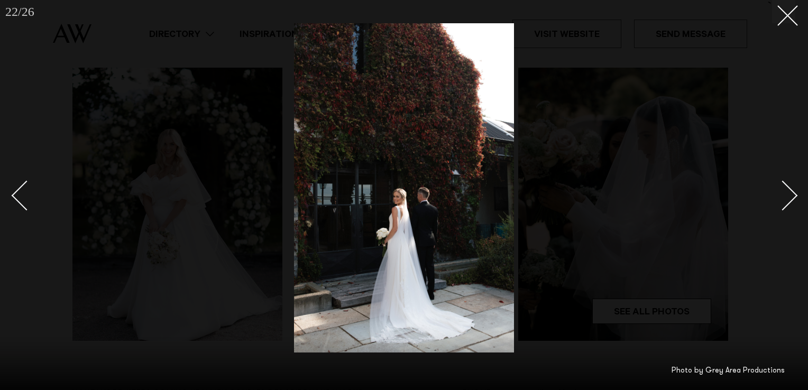
click at [793, 194] on div "Next slide" at bounding box center [783, 196] width 30 height 30
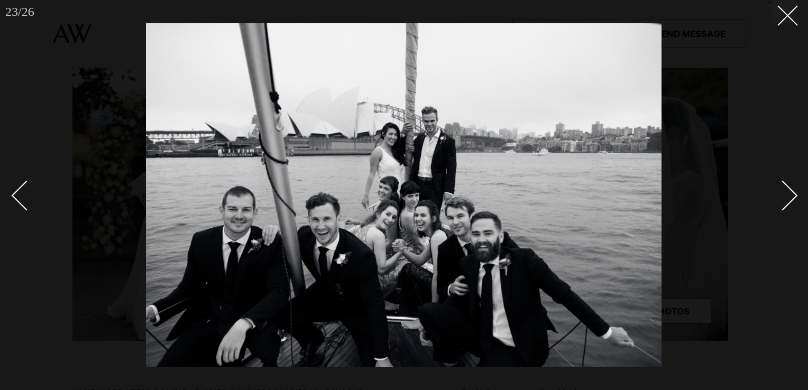
click at [793, 194] on div "Next slide" at bounding box center [783, 196] width 30 height 30
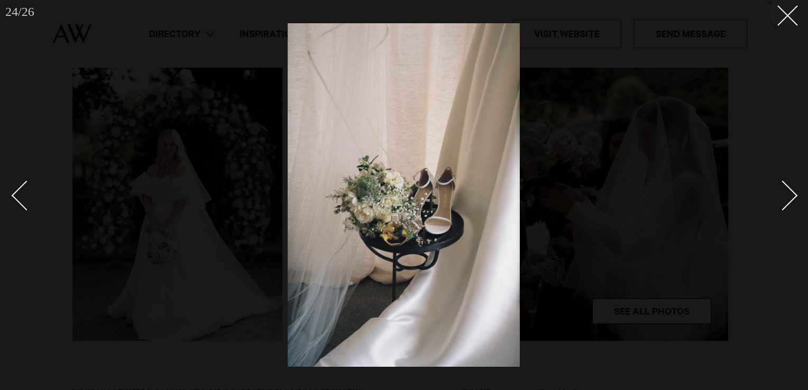
click at [793, 194] on div "Next slide" at bounding box center [783, 196] width 30 height 30
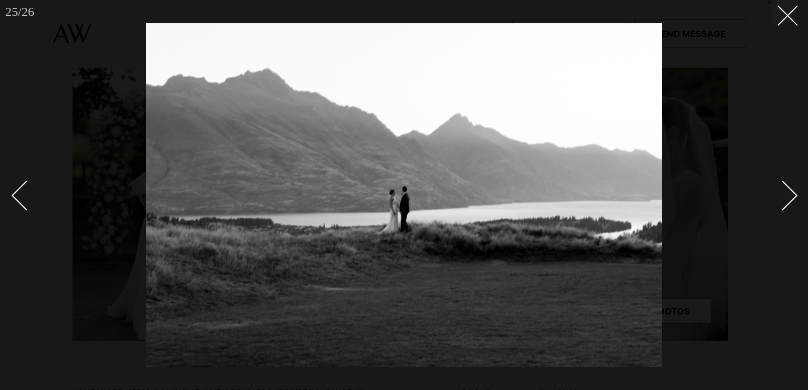
click at [793, 194] on div "Next slide" at bounding box center [783, 196] width 30 height 30
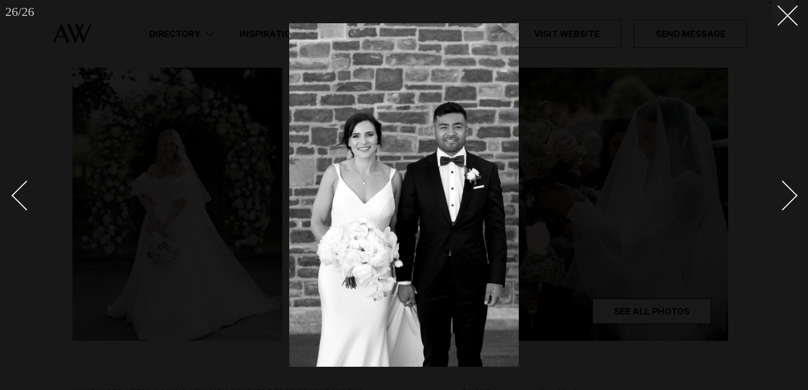
click at [793, 194] on div "Next slide" at bounding box center [783, 196] width 30 height 30
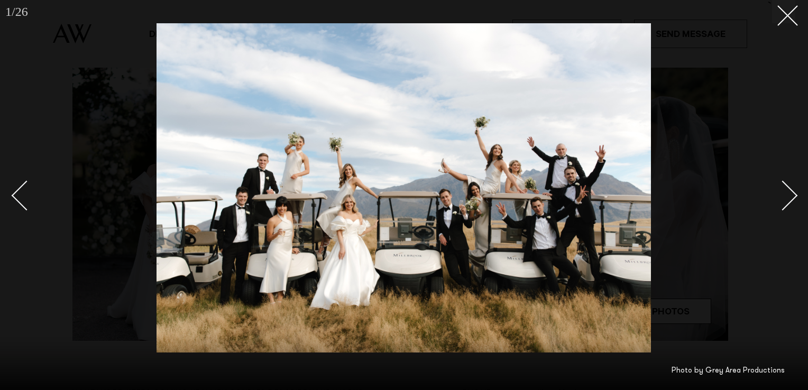
click at [793, 194] on div "Next slide" at bounding box center [783, 196] width 30 height 30
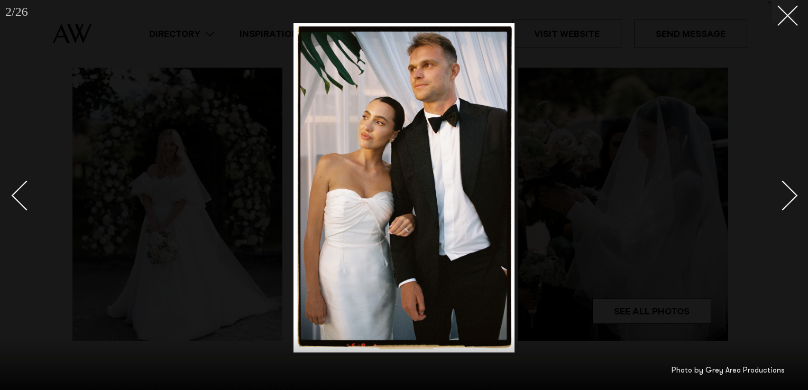
click at [793, 194] on div "Next slide" at bounding box center [783, 196] width 30 height 30
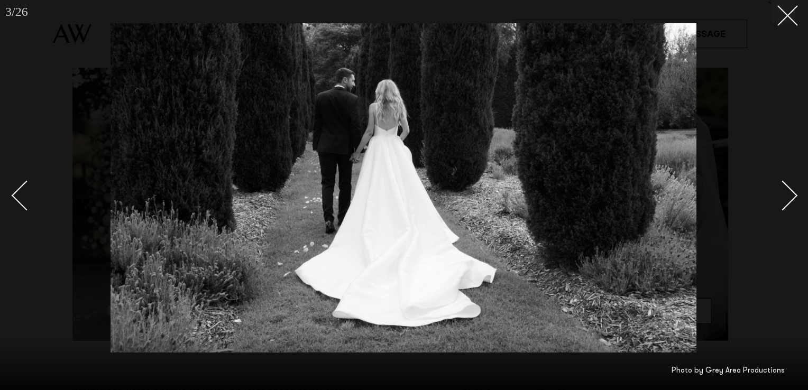
click at [741, 185] on div at bounding box center [404, 195] width 808 height 390
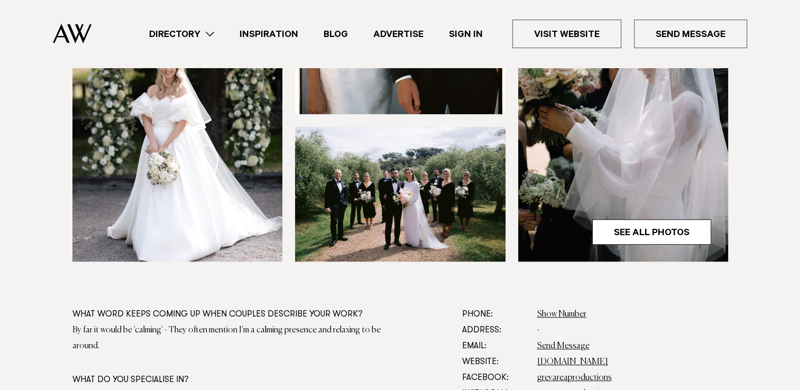
scroll to position [374, 0]
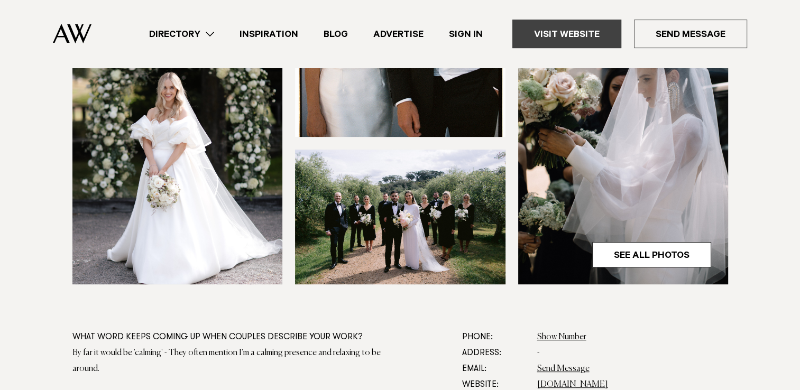
click at [577, 37] on link "Visit Website" at bounding box center [567, 34] width 109 height 29
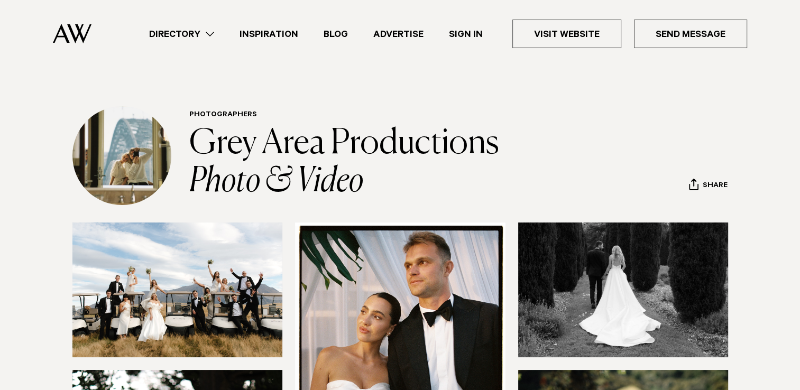
scroll to position [4, 0]
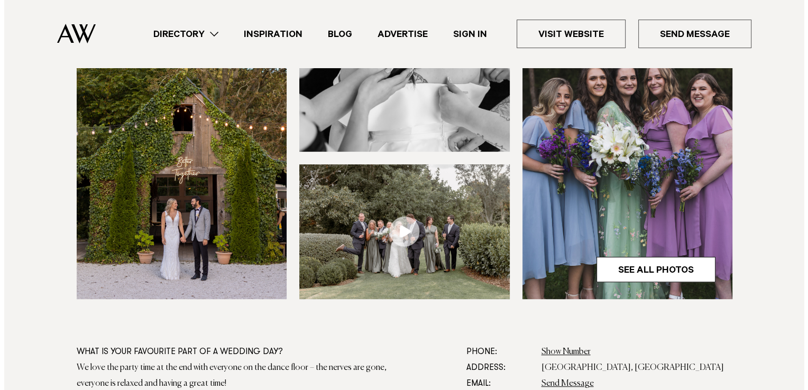
scroll to position [360, 0]
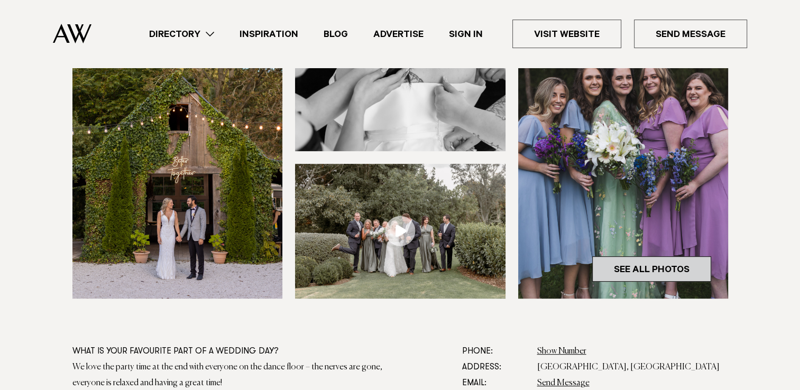
click at [664, 262] on link "See All Photos" at bounding box center [651, 269] width 119 height 25
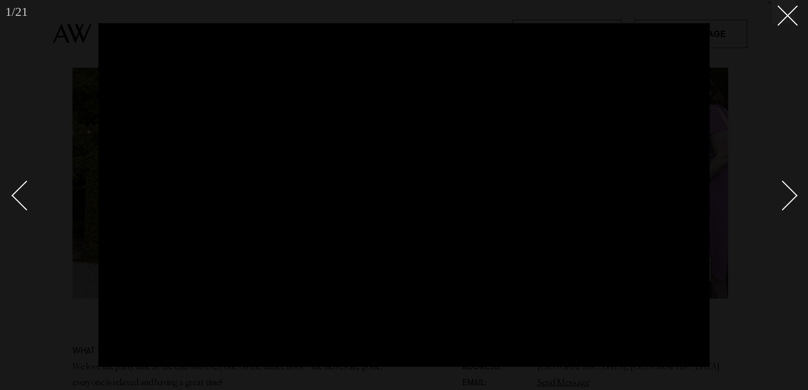
click at [788, 190] on div "Next slide" at bounding box center [783, 196] width 30 height 30
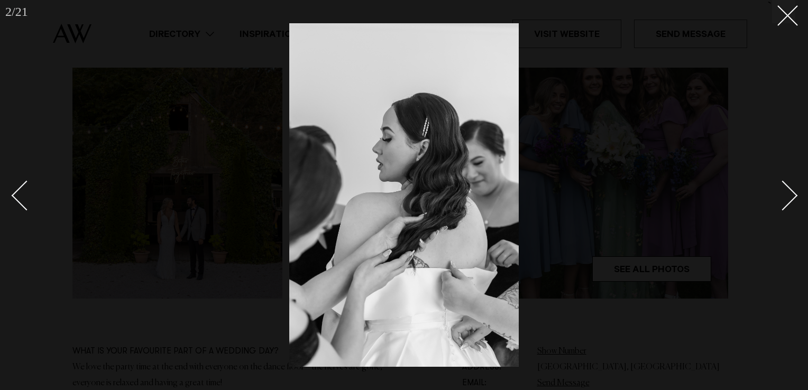
click at [788, 190] on div "Next slide" at bounding box center [783, 196] width 30 height 30
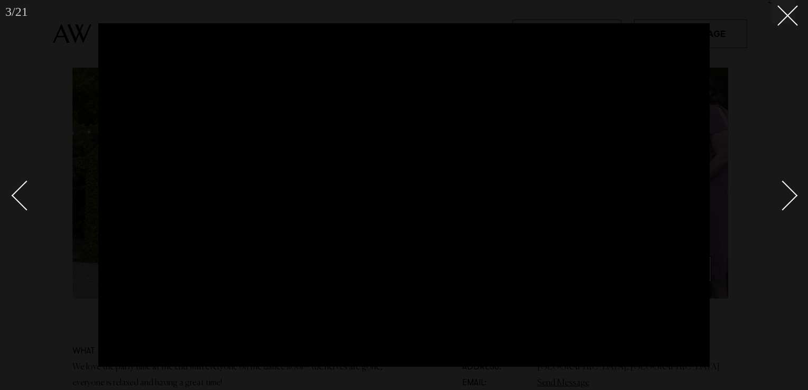
click at [788, 190] on div "Next slide" at bounding box center [783, 196] width 30 height 30
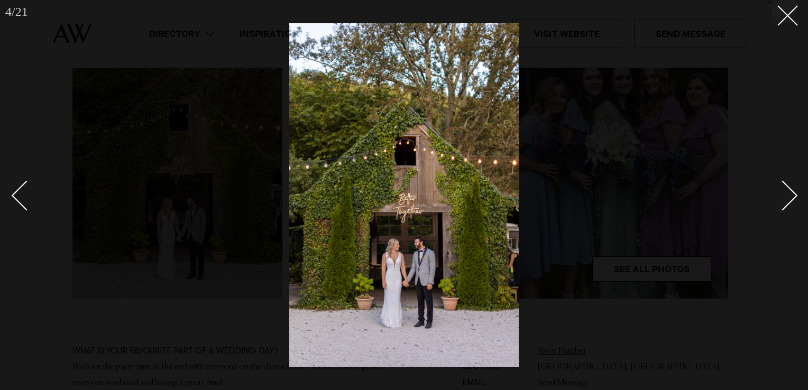
click at [788, 190] on div "Next slide" at bounding box center [783, 196] width 30 height 30
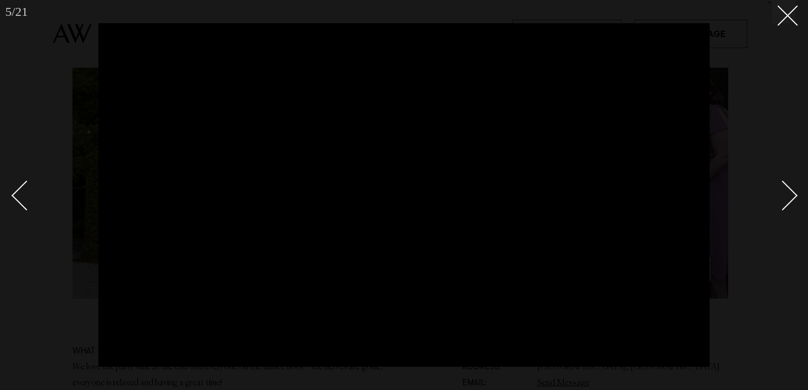
click at [788, 190] on div "Next slide" at bounding box center [783, 196] width 30 height 30
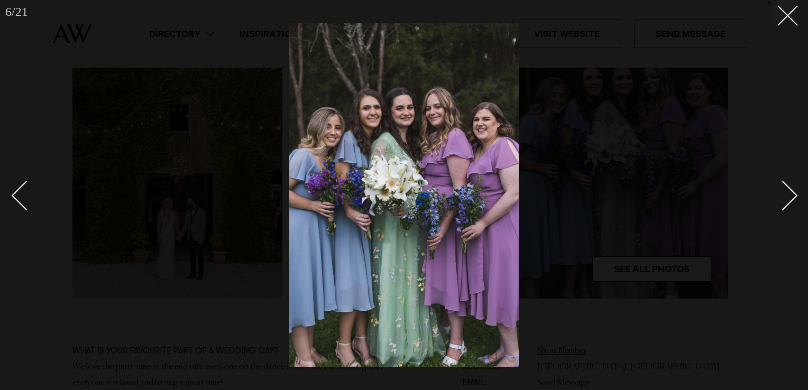
click at [788, 190] on div "Next slide" at bounding box center [783, 196] width 30 height 30
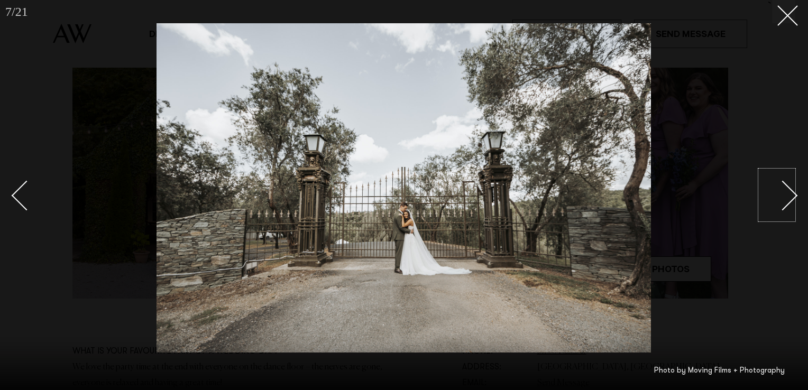
click at [787, 191] on div "Next slide" at bounding box center [783, 196] width 30 height 30
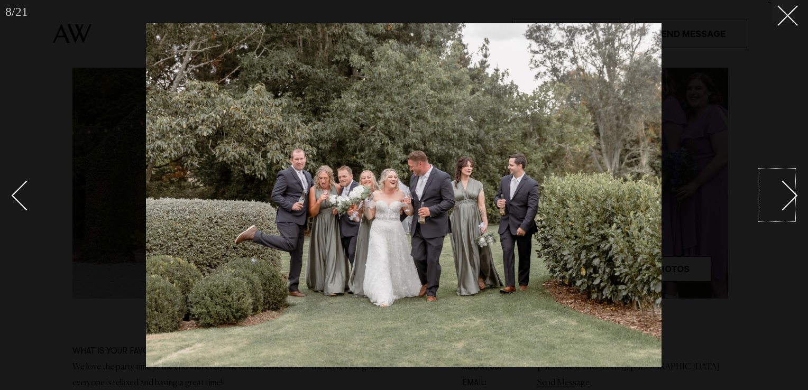
click at [787, 191] on div "Next slide" at bounding box center [783, 196] width 30 height 30
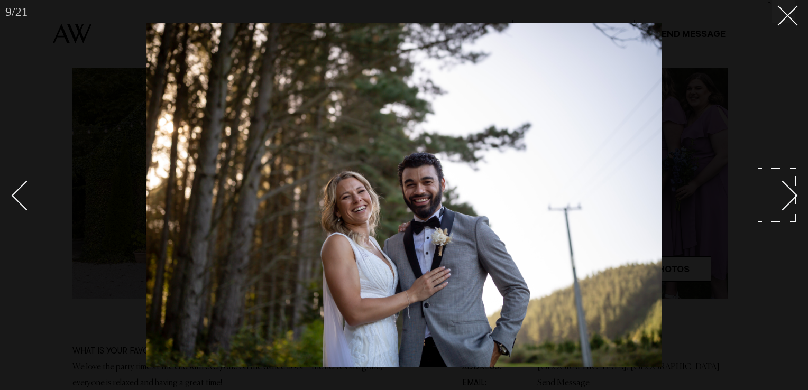
click at [787, 191] on div "Next slide" at bounding box center [783, 196] width 30 height 30
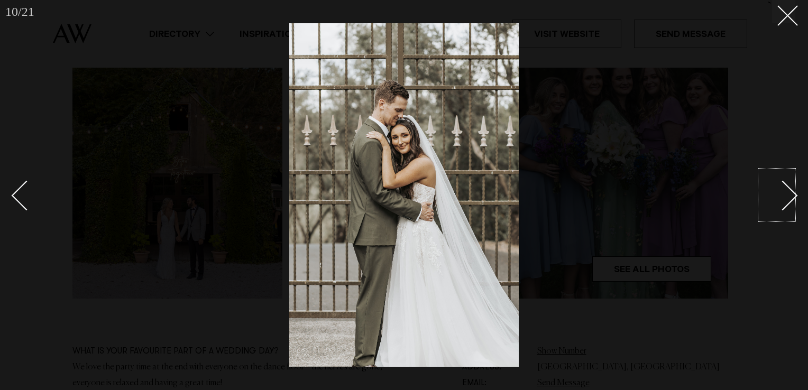
click at [787, 191] on div "Next slide" at bounding box center [783, 196] width 30 height 30
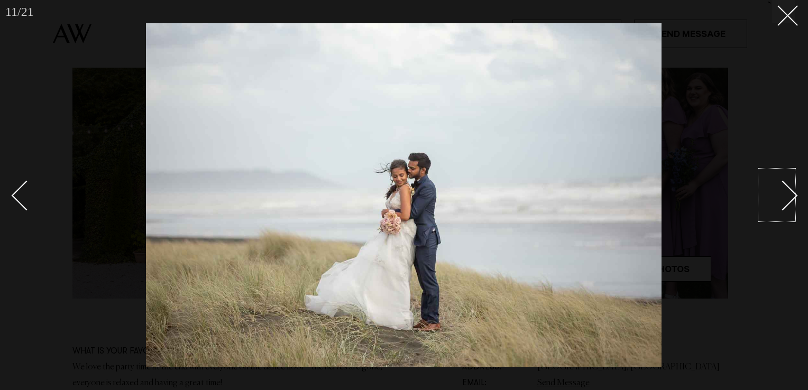
click at [787, 191] on div "Next slide" at bounding box center [783, 196] width 30 height 30
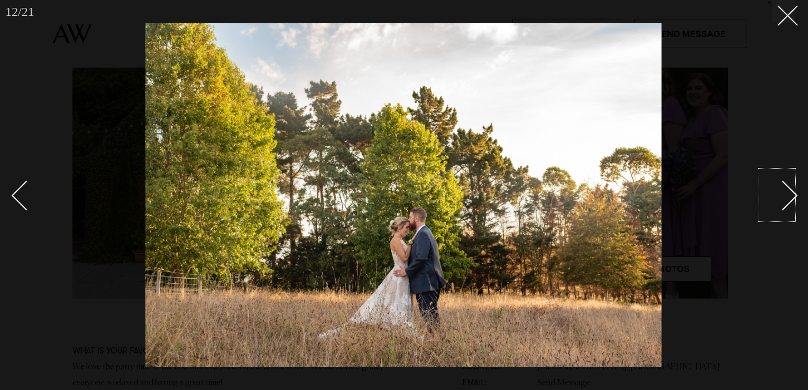
click at [787, 191] on div "Next slide" at bounding box center [783, 196] width 30 height 30
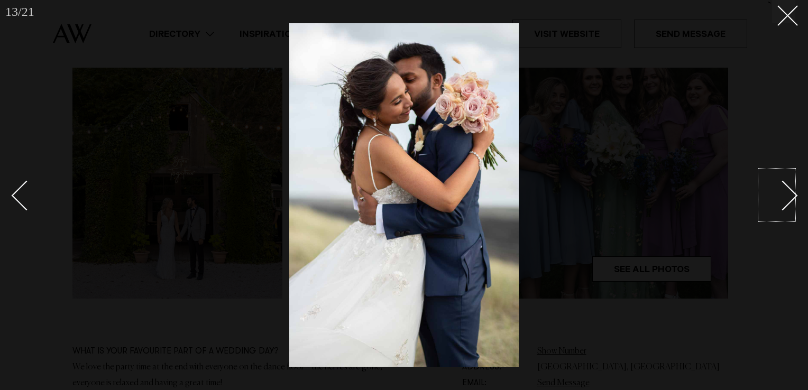
click at [787, 191] on div "Next slide" at bounding box center [783, 196] width 30 height 30
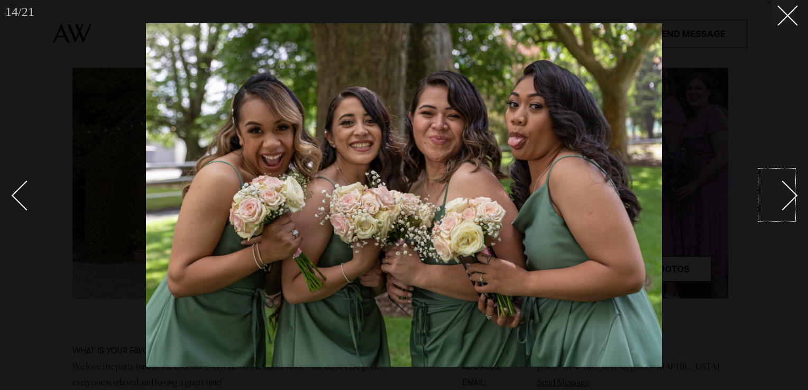
click at [787, 191] on div "Next slide" at bounding box center [783, 196] width 30 height 30
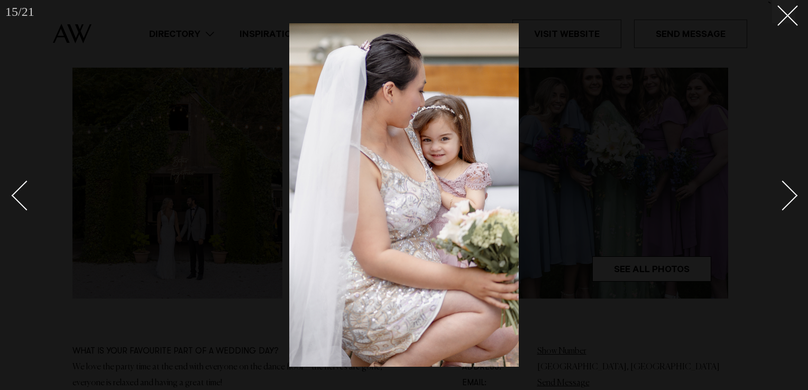
click at [20, 204] on link at bounding box center [31, 195] width 37 height 53
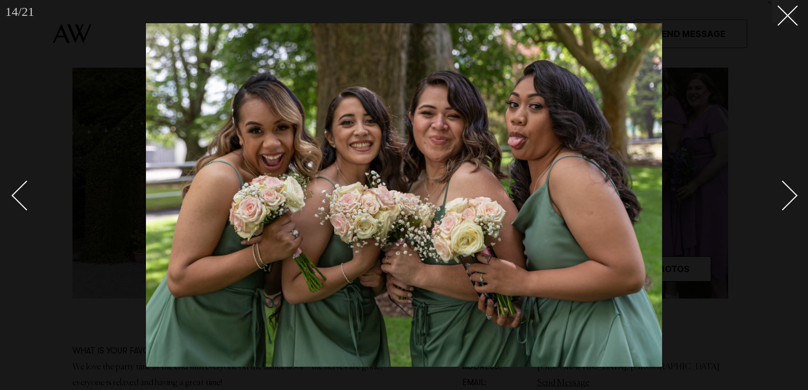
click at [787, 194] on div "Next slide" at bounding box center [783, 196] width 30 height 30
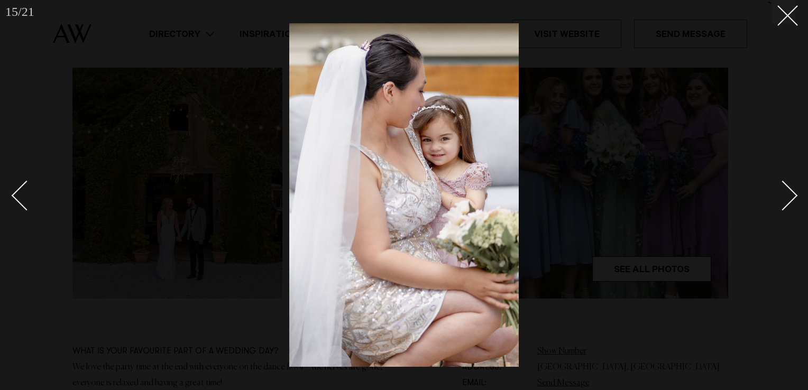
click at [787, 194] on div "Next slide" at bounding box center [783, 196] width 30 height 30
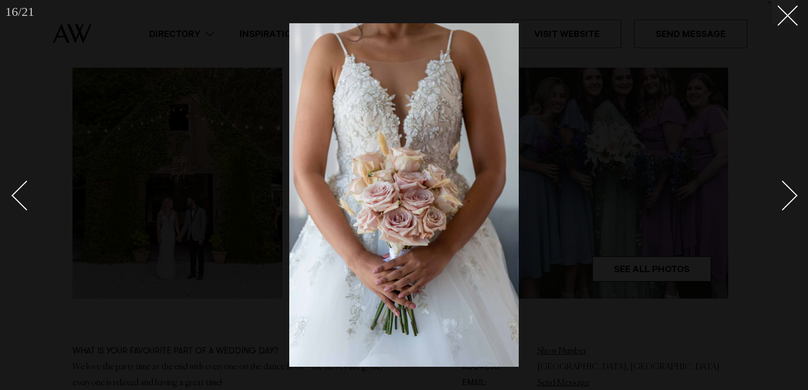
click at [787, 194] on div "Next slide" at bounding box center [783, 196] width 30 height 30
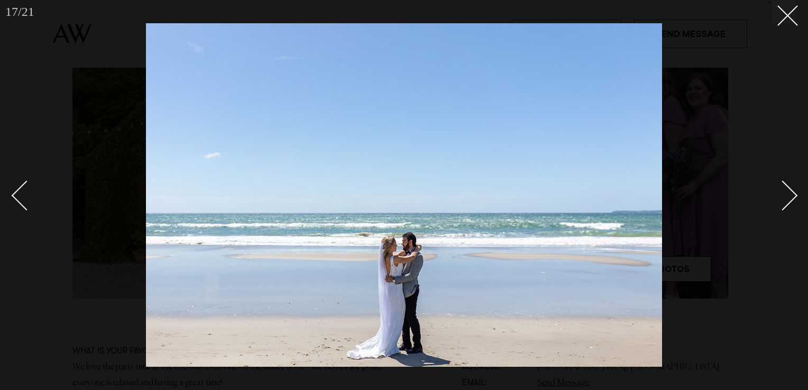
click at [787, 194] on div "Next slide" at bounding box center [783, 196] width 30 height 30
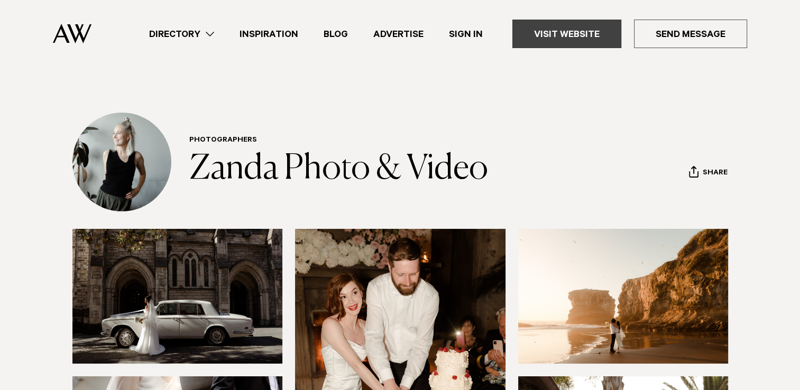
click at [570, 38] on link "Visit Website" at bounding box center [567, 34] width 109 height 29
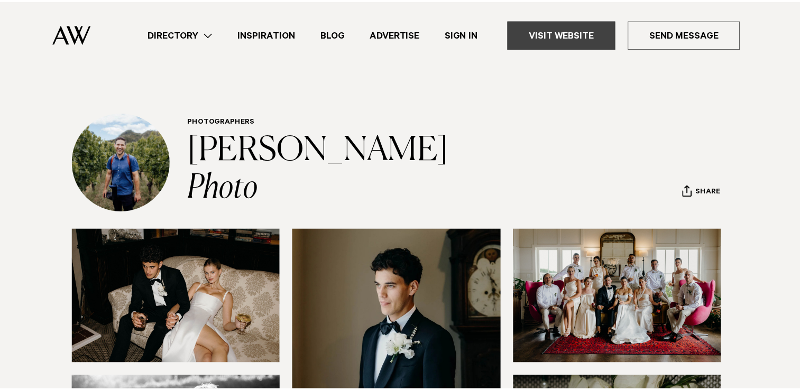
scroll to position [358, 0]
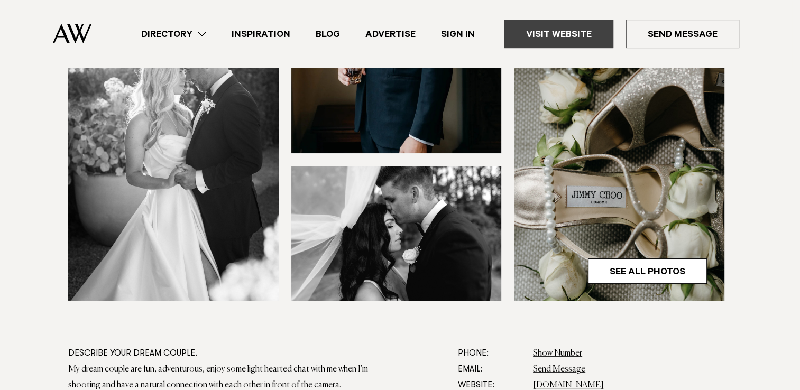
click at [592, 28] on link "Visit Website" at bounding box center [559, 34] width 109 height 29
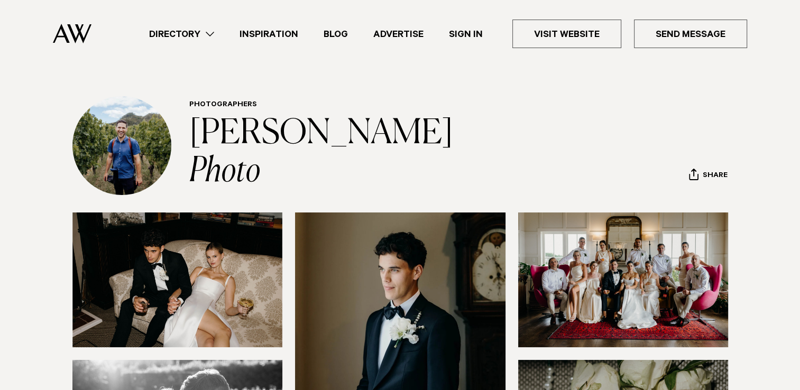
scroll to position [0, 0]
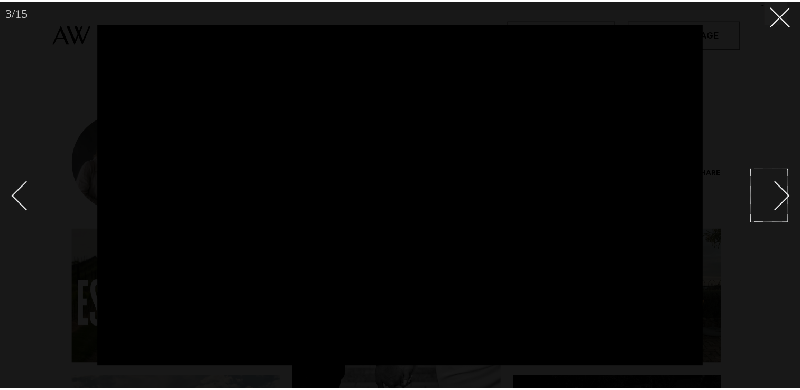
scroll to position [363, 0]
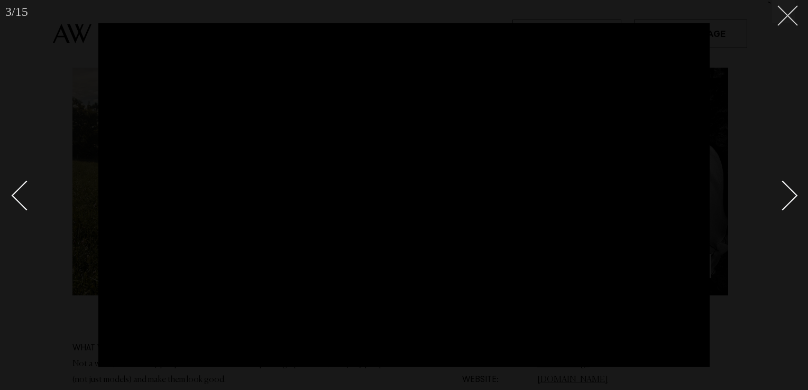
click at [787, 22] on button at bounding box center [783, 11] width 23 height 23
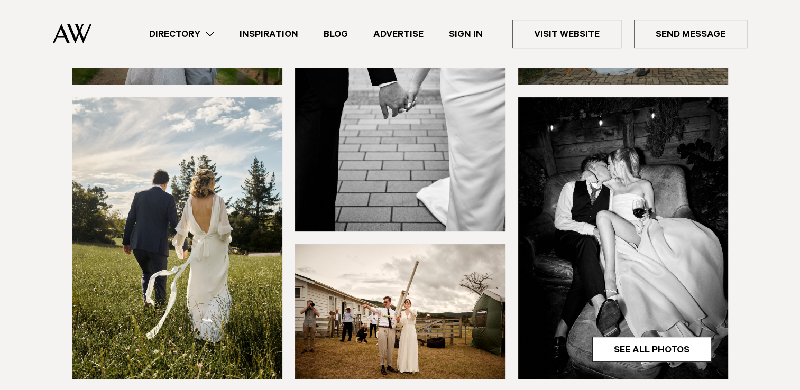
scroll to position [281, 0]
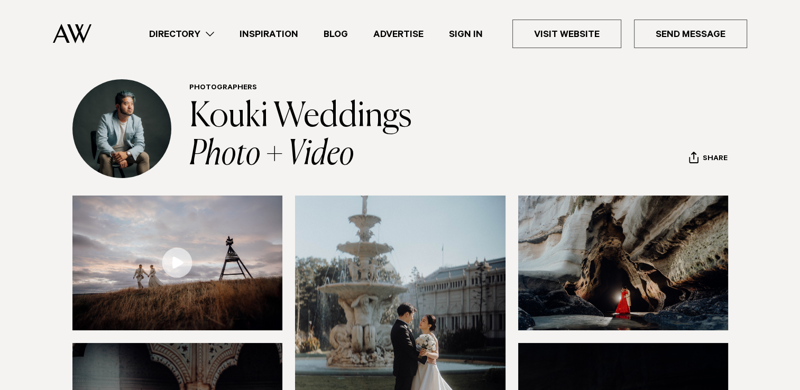
scroll to position [2, 0]
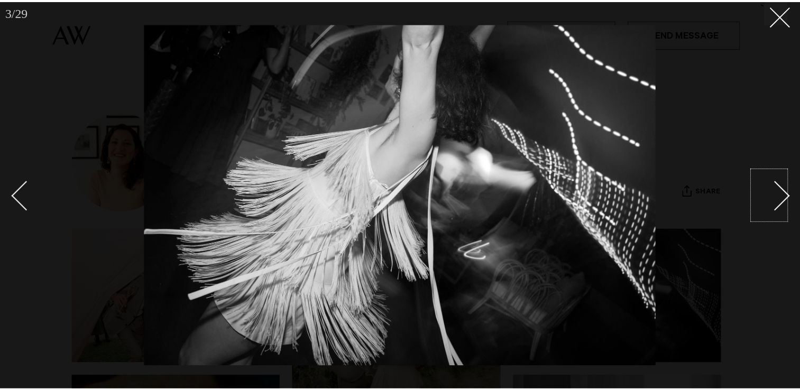
scroll to position [317, 0]
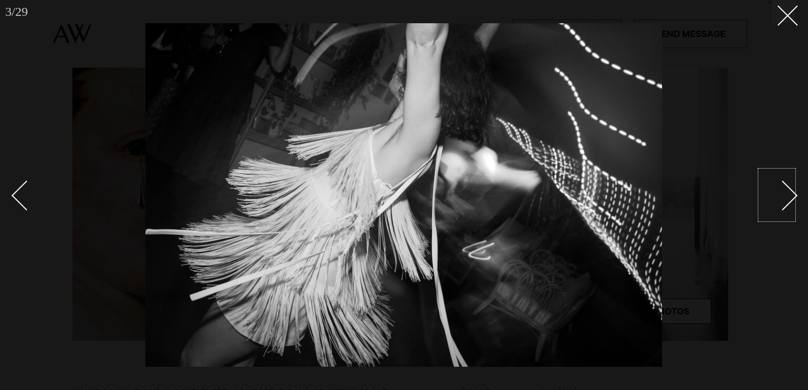
click at [732, 109] on div at bounding box center [404, 195] width 808 height 390
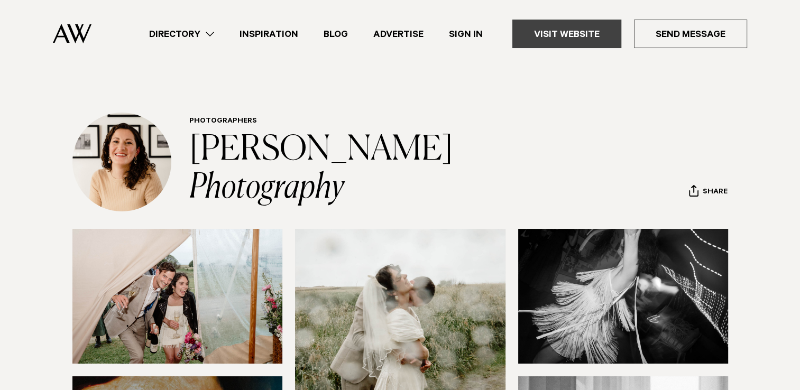
click at [550, 41] on link "Visit Website" at bounding box center [567, 34] width 109 height 29
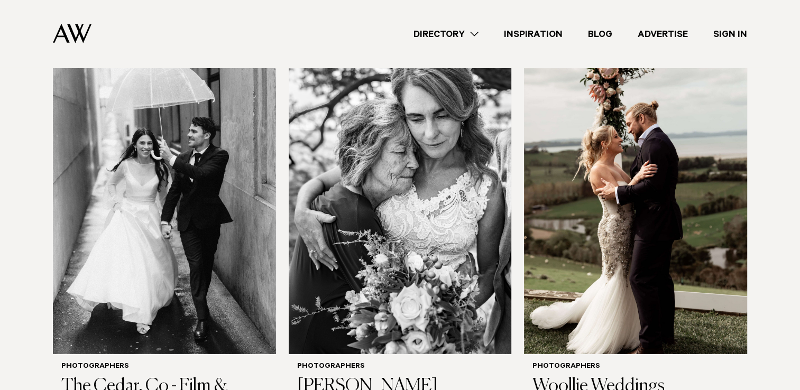
scroll to position [3186, 0]
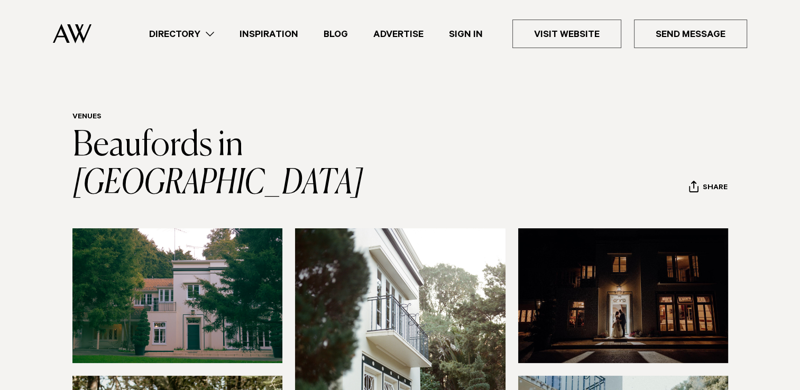
click at [199, 34] on link "Directory" at bounding box center [181, 34] width 90 height 14
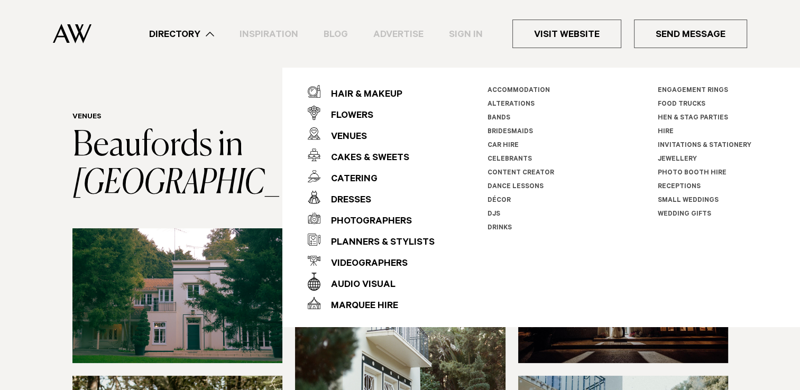
click at [432, 58] on div "Directory Hair & Makeup Flowers Venues Cakes & Sweets" at bounding box center [423, 34] width 647 height 68
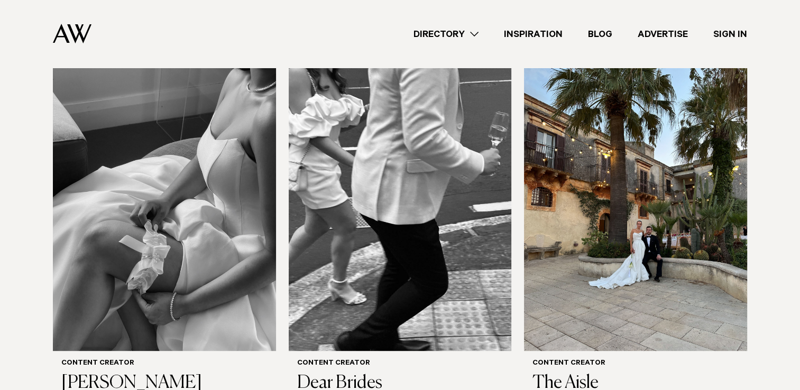
scroll to position [376, 0]
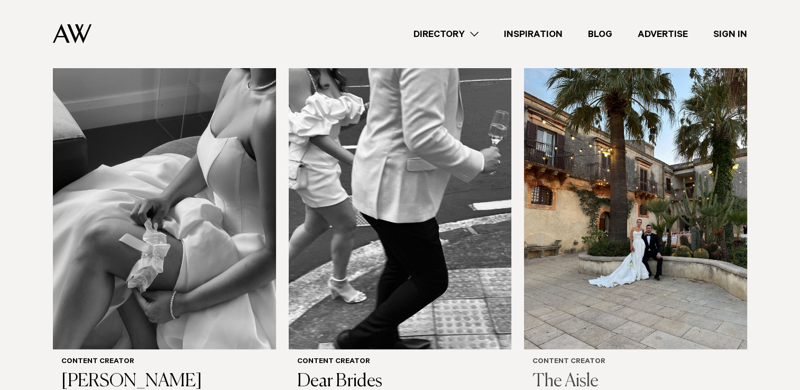
click at [542, 184] on img at bounding box center [635, 200] width 223 height 299
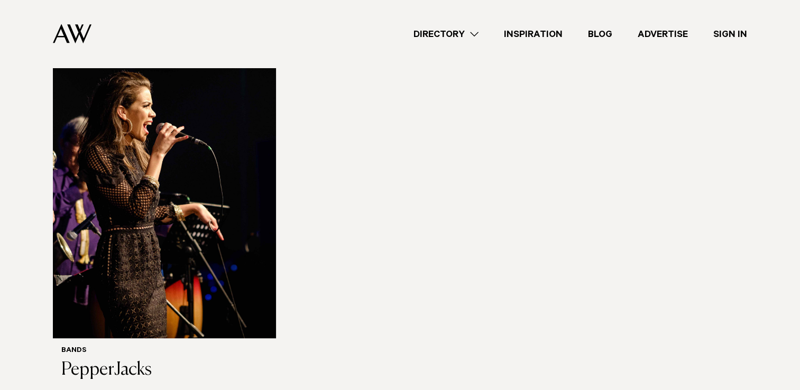
scroll to position [4568, 0]
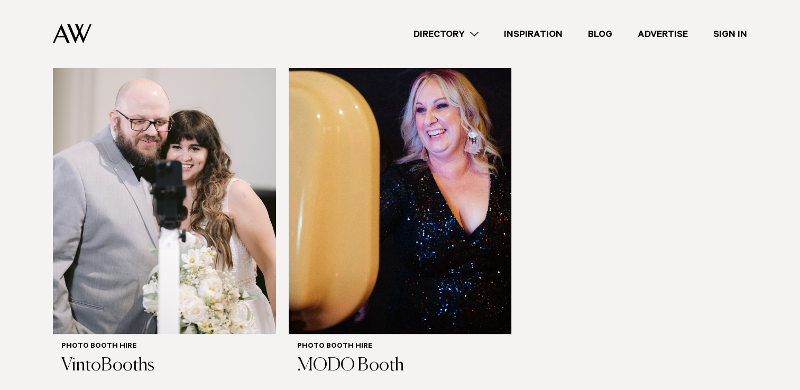
scroll to position [373, 0]
click at [193, 244] on img at bounding box center [164, 184] width 223 height 299
click at [368, 219] on img at bounding box center [400, 184] width 223 height 299
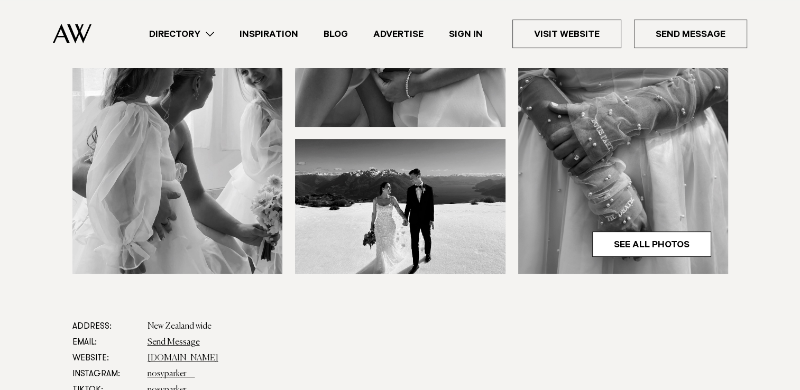
scroll to position [347, 0]
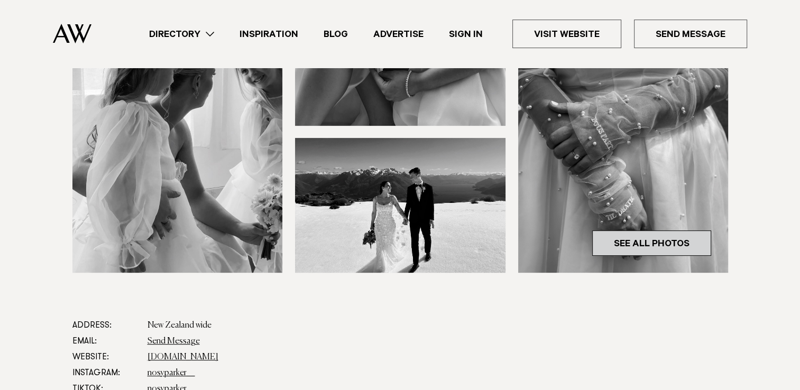
click at [658, 236] on link "See All Photos" at bounding box center [651, 243] width 119 height 25
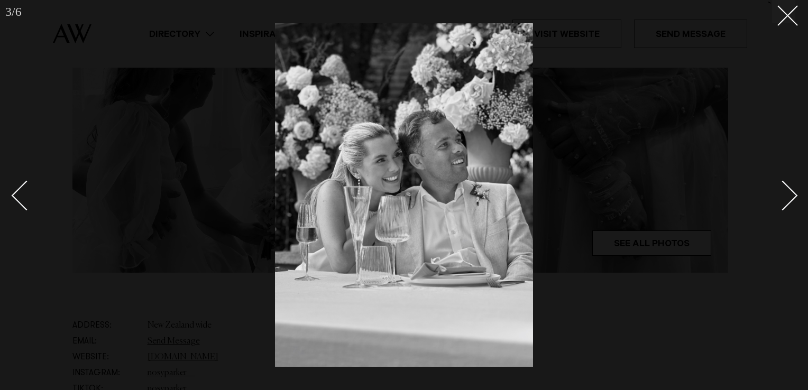
click at [783, 203] on div "Next slide" at bounding box center [783, 196] width 30 height 30
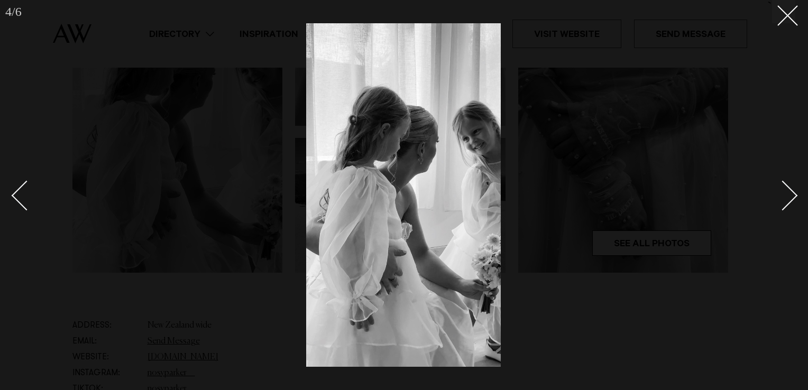
click at [783, 203] on div "Next slide" at bounding box center [783, 196] width 30 height 30
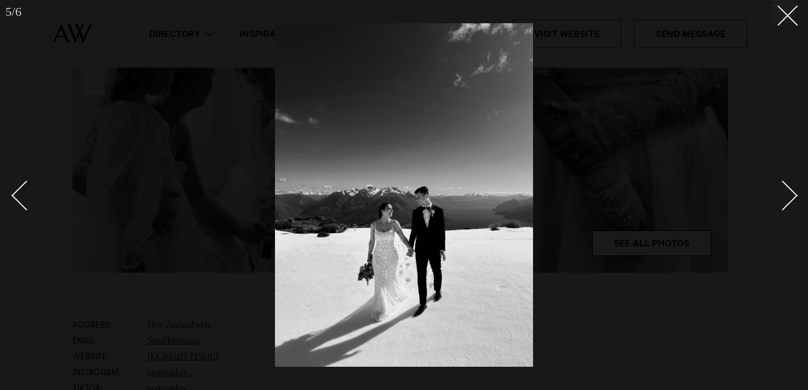
click at [783, 203] on div "Next slide" at bounding box center [783, 196] width 30 height 30
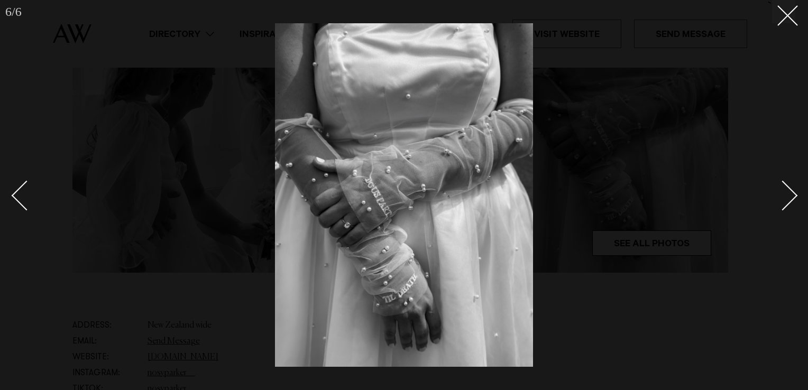
click at [783, 203] on div "Next slide" at bounding box center [783, 196] width 30 height 30
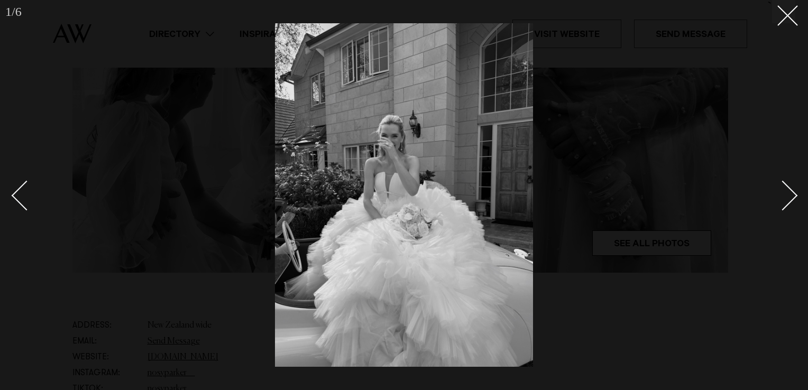
click at [783, 203] on div "Next slide" at bounding box center [783, 196] width 30 height 30
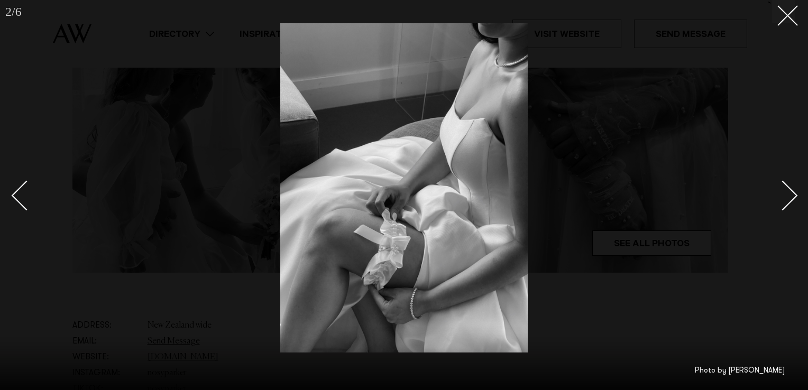
click at [783, 203] on div "Next slide" at bounding box center [783, 196] width 30 height 30
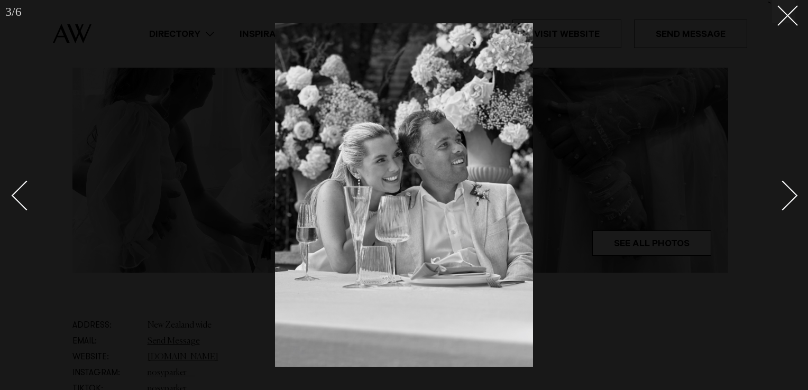
click at [783, 203] on div "Next slide" at bounding box center [783, 196] width 30 height 30
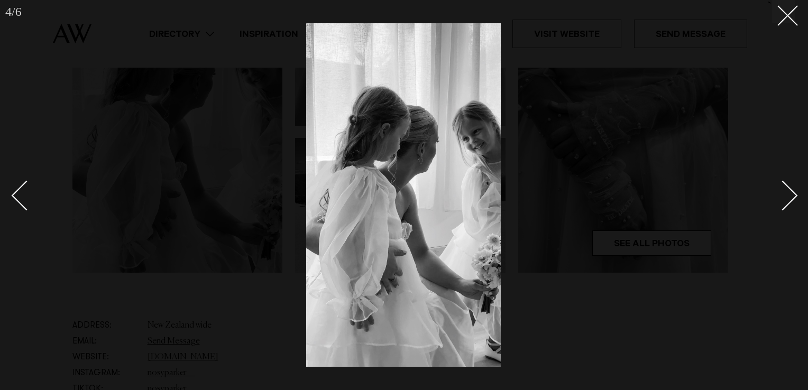
click at [689, 188] on div at bounding box center [404, 195] width 808 height 390
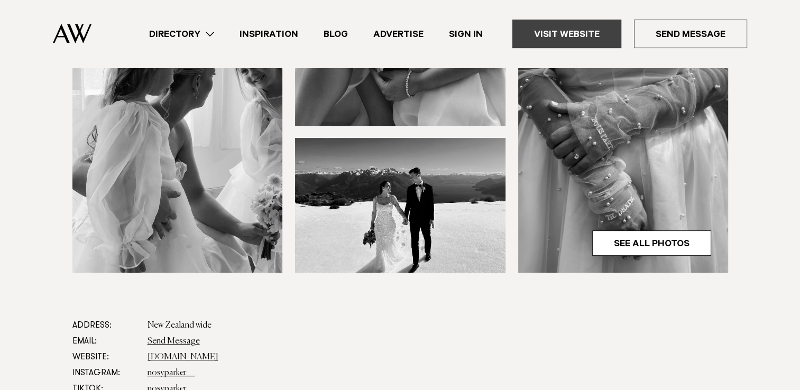
click at [560, 47] on link "Visit Website" at bounding box center [567, 34] width 109 height 29
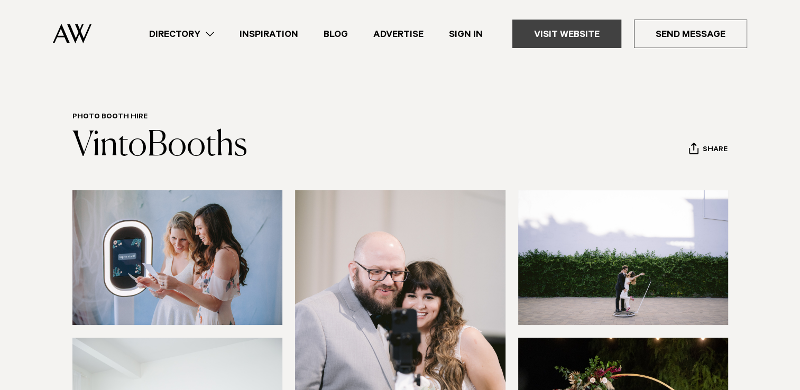
click at [550, 40] on link "Visit Website" at bounding box center [567, 34] width 109 height 29
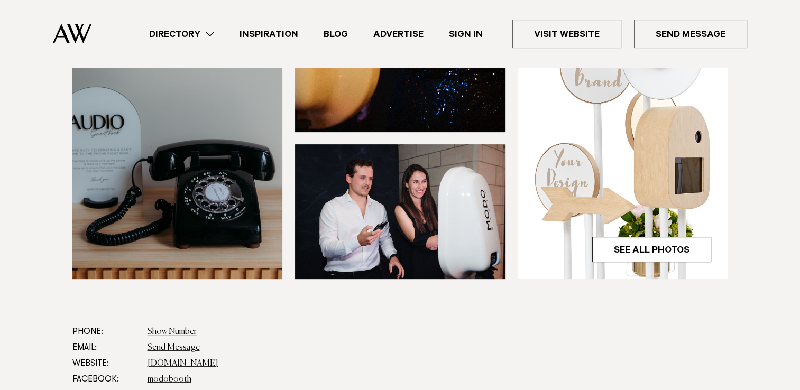
scroll to position [342, 0]
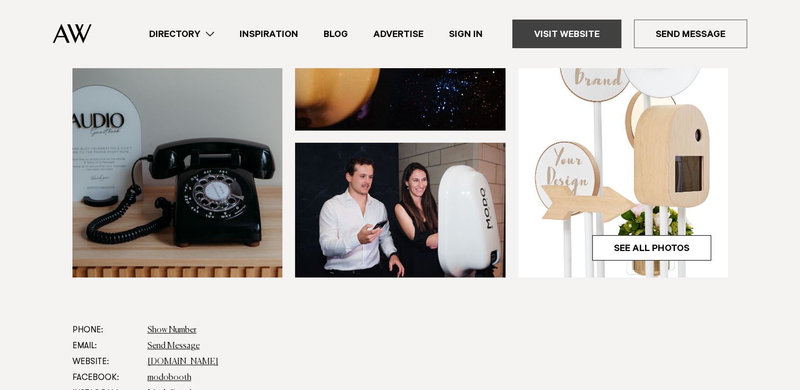
click at [586, 40] on link "Visit Website" at bounding box center [567, 34] width 109 height 29
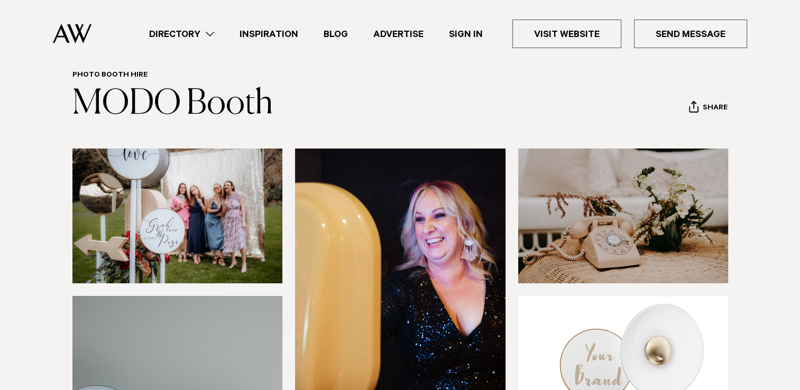
scroll to position [40, 0]
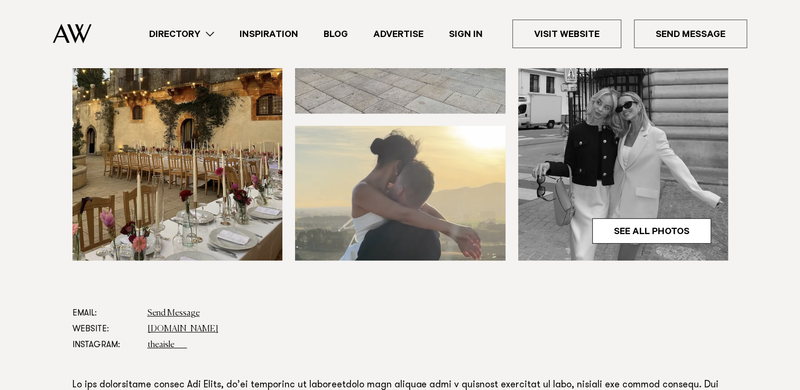
scroll to position [360, 0]
